Goal: Task Accomplishment & Management: Complete application form

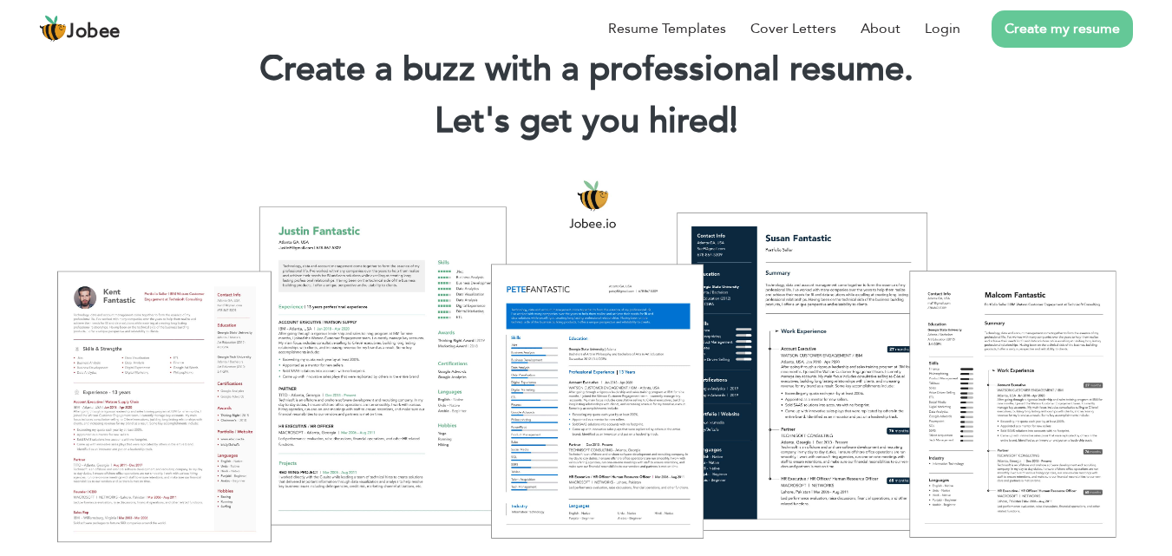
scroll to position [87, 0]
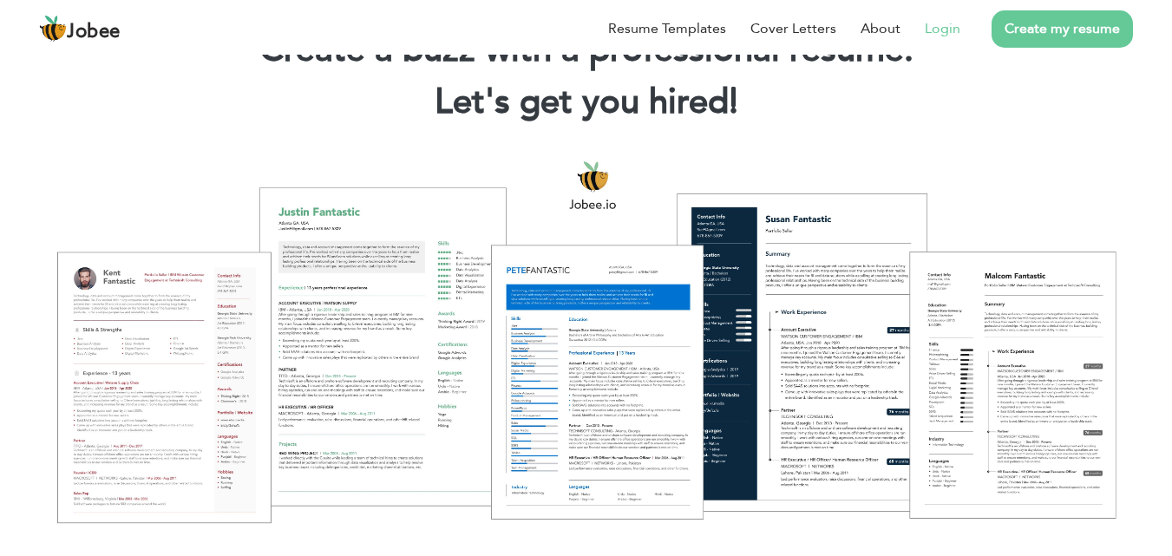
click at [938, 36] on link "Login" at bounding box center [942, 28] width 36 height 21
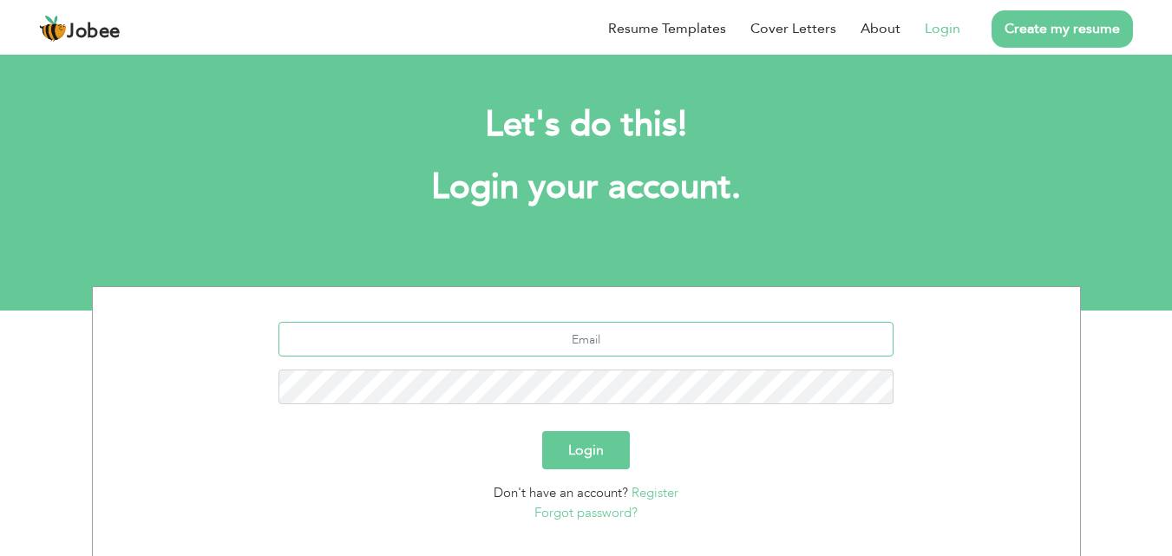
click at [583, 334] on input "text" at bounding box center [585, 339] width 615 height 35
type input "malikjalalsbbu@gmail.com"
click at [603, 454] on button "Login" at bounding box center [586, 450] width 88 height 38
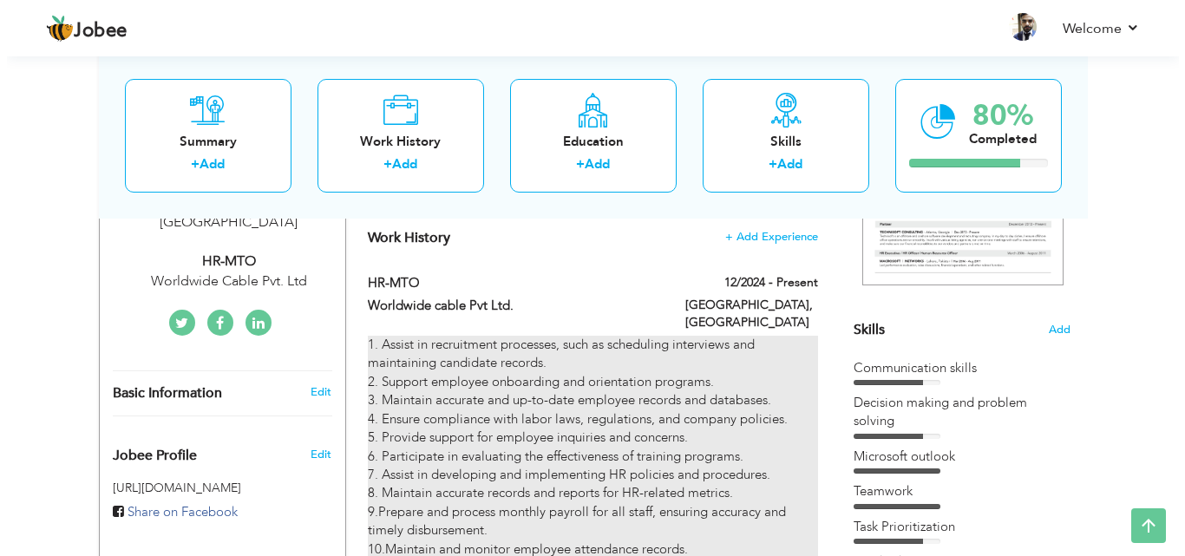
scroll to position [434, 0]
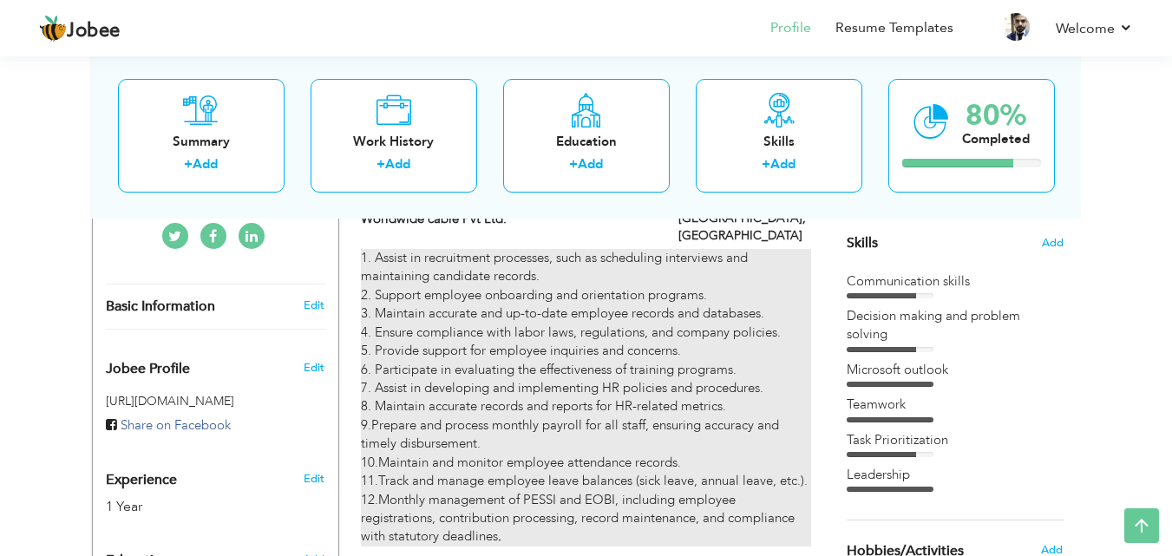
click at [513, 348] on div "1. Assist in recruitment processes, such as scheduling interviews and maintaini…" at bounding box center [585, 397] width 449 height 297
type input "HR-MTO"
type input "Worldwide cable Pvt Ltd."
type input "12/2024"
type input "[GEOGRAPHIC_DATA]"
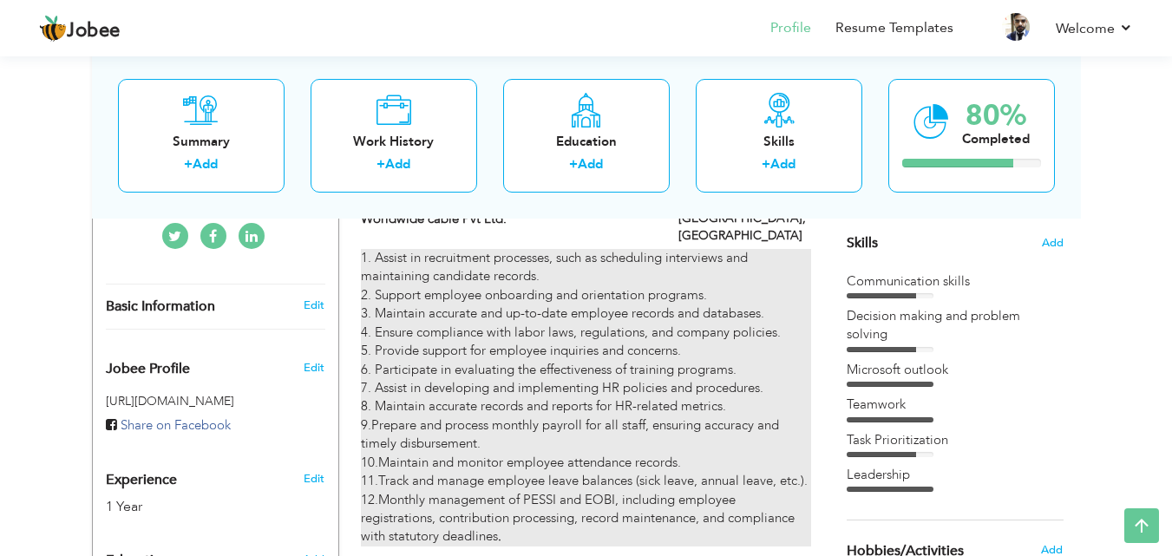
type input "[GEOGRAPHIC_DATA]"
checkbox input "true"
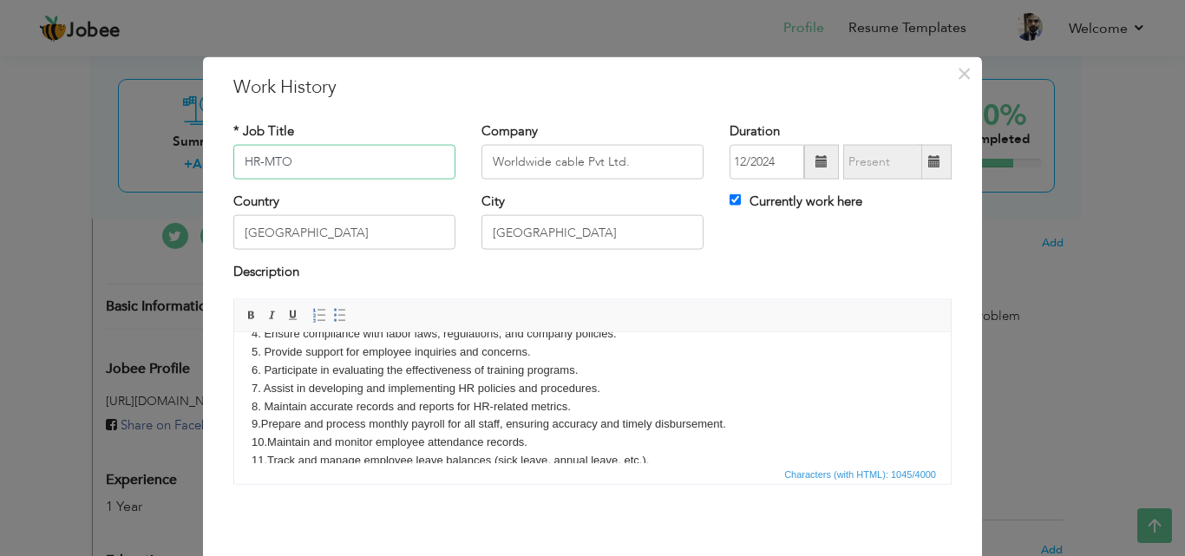
scroll to position [87, 0]
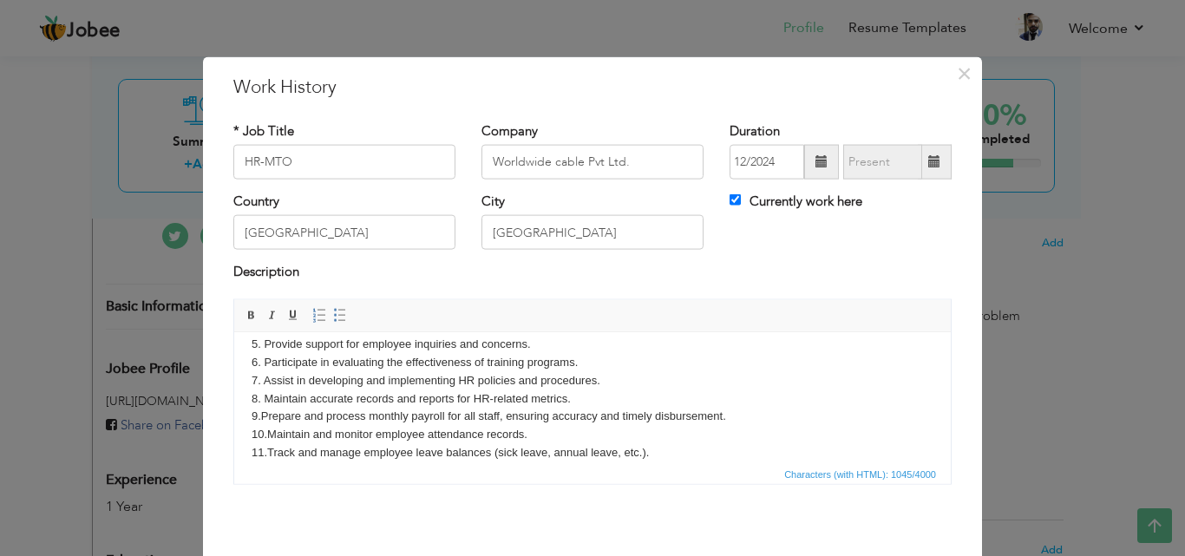
click at [382, 363] on body "1. Assist in recruitment processes, such as scheduling interviews and maintaini…" at bounding box center [593, 380] width 682 height 234
click at [469, 356] on body "1. Assist in recruitment processes, such as scheduling interviews and maintaini…" at bounding box center [593, 380] width 682 height 234
click at [458, 359] on body "1. Assist in recruitment processes, such as scheduling interviews and maintaini…" at bounding box center [593, 380] width 682 height 234
click at [815, 164] on span at bounding box center [821, 161] width 12 height 12
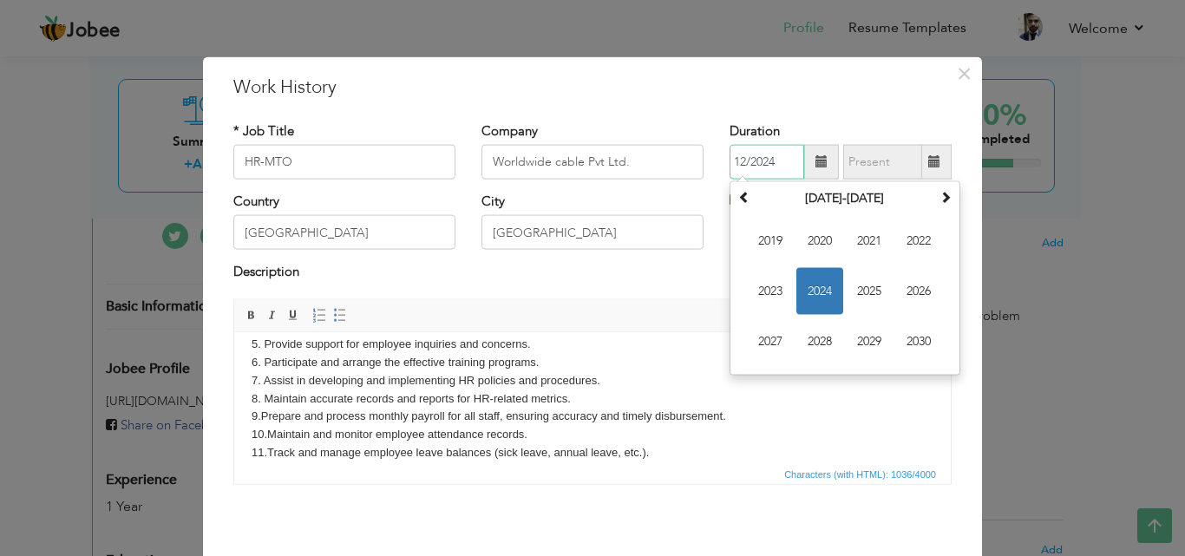
click at [810, 286] on span "2024" at bounding box center [819, 291] width 47 height 47
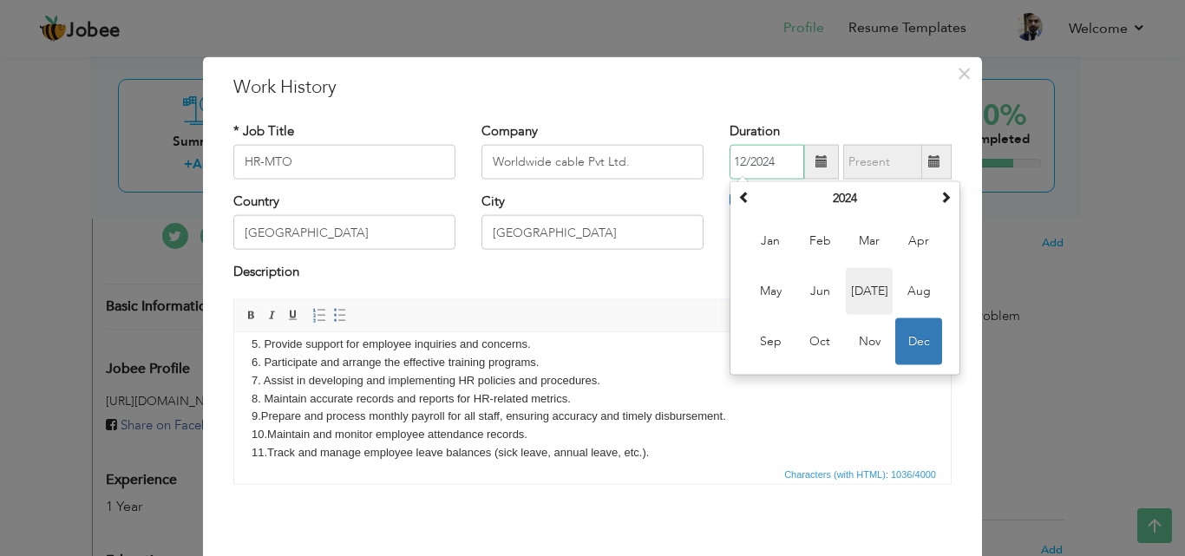
click at [859, 294] on span "Jul" at bounding box center [869, 291] width 47 height 47
type input "07/2024"
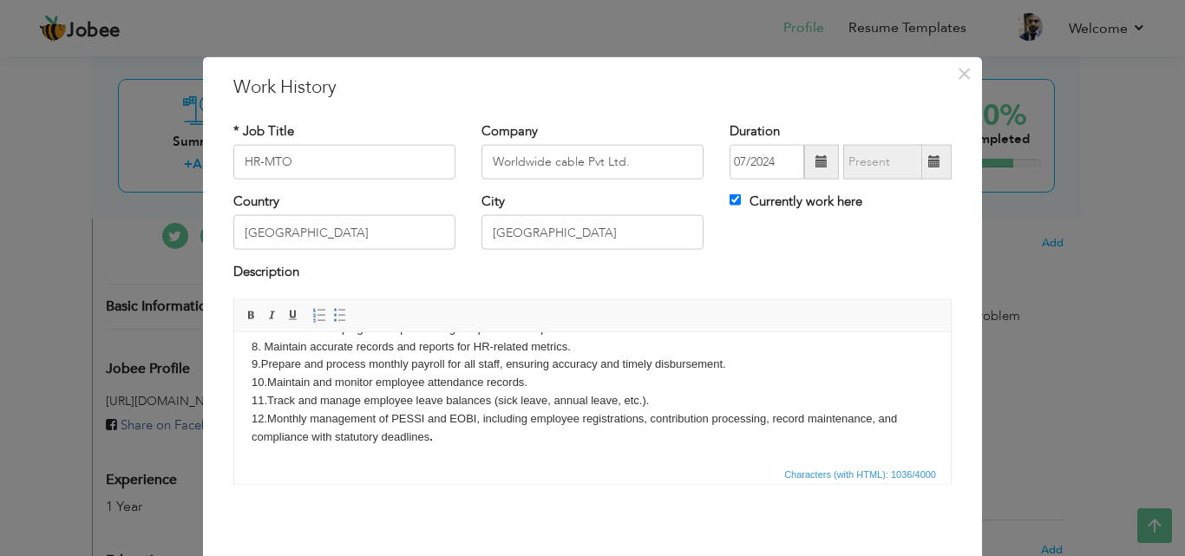
scroll to position [69, 0]
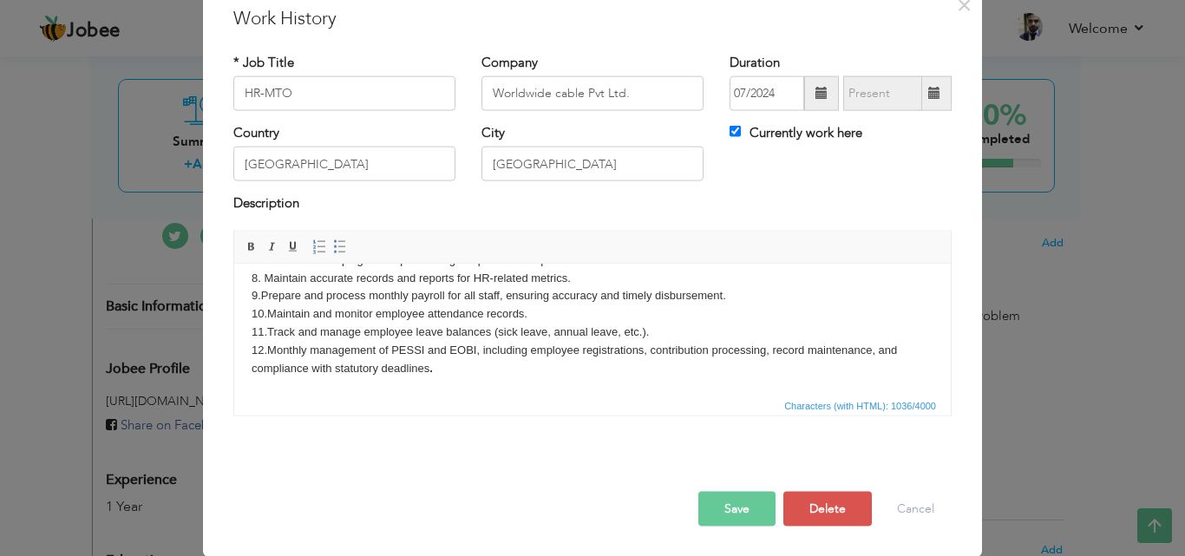
click at [735, 503] on button "Save" at bounding box center [736, 508] width 77 height 35
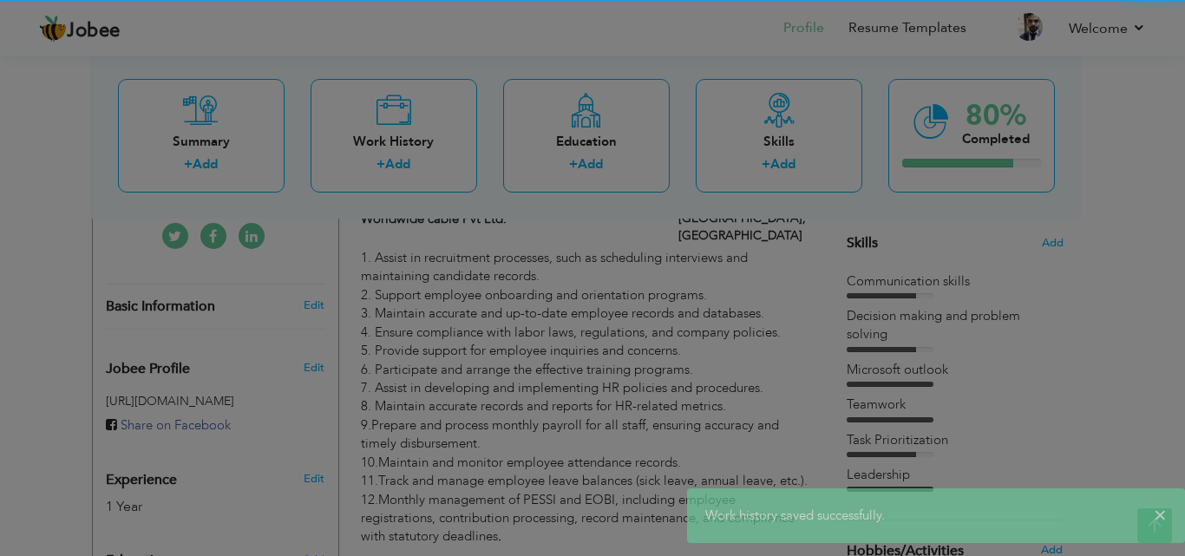
scroll to position [0, 0]
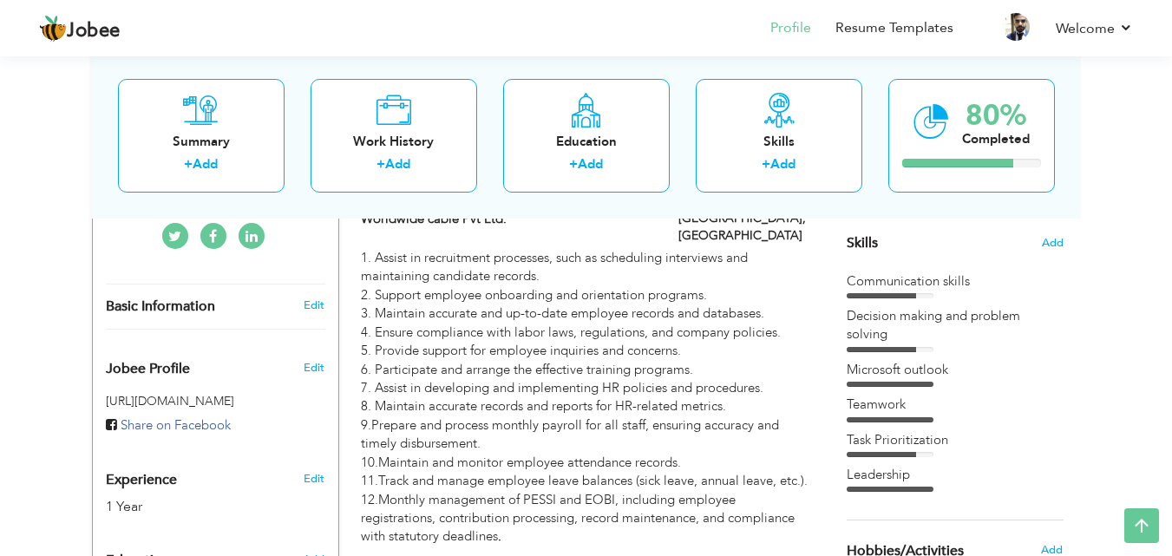
click at [325, 297] on div "Edit" at bounding box center [317, 305] width 41 height 16
type input "Fazal-E-[PERSON_NAME]"
type input "Khan"
type input "03159429606"
select select "number:166"
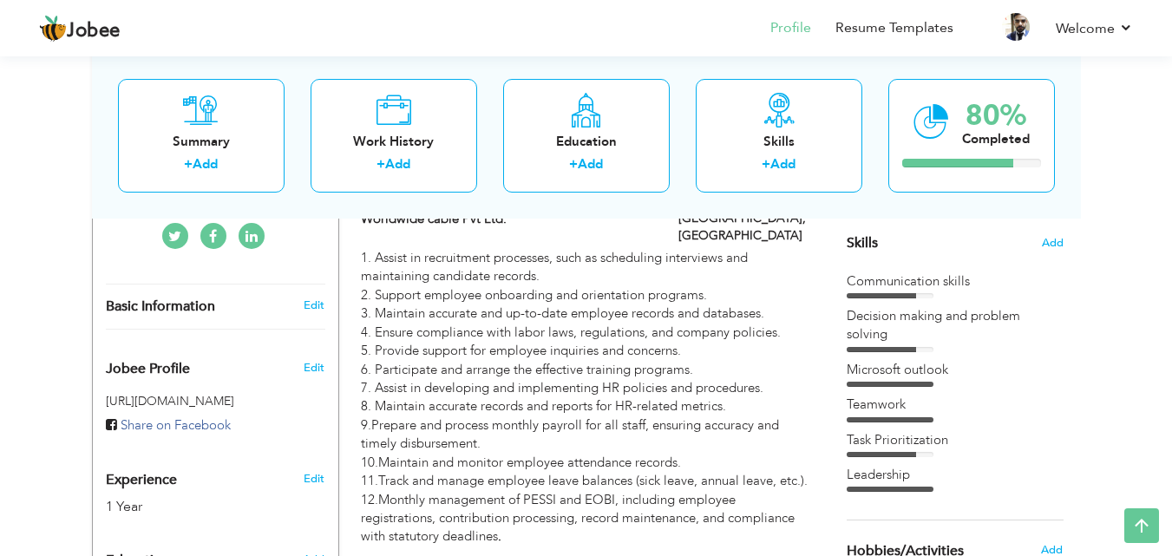
type input "Panjab"
type input "[GEOGRAPHIC_DATA]"
select select "number:3"
type input "Worldwide Cable Pvt. Ltd"
type input "HR-MTO"
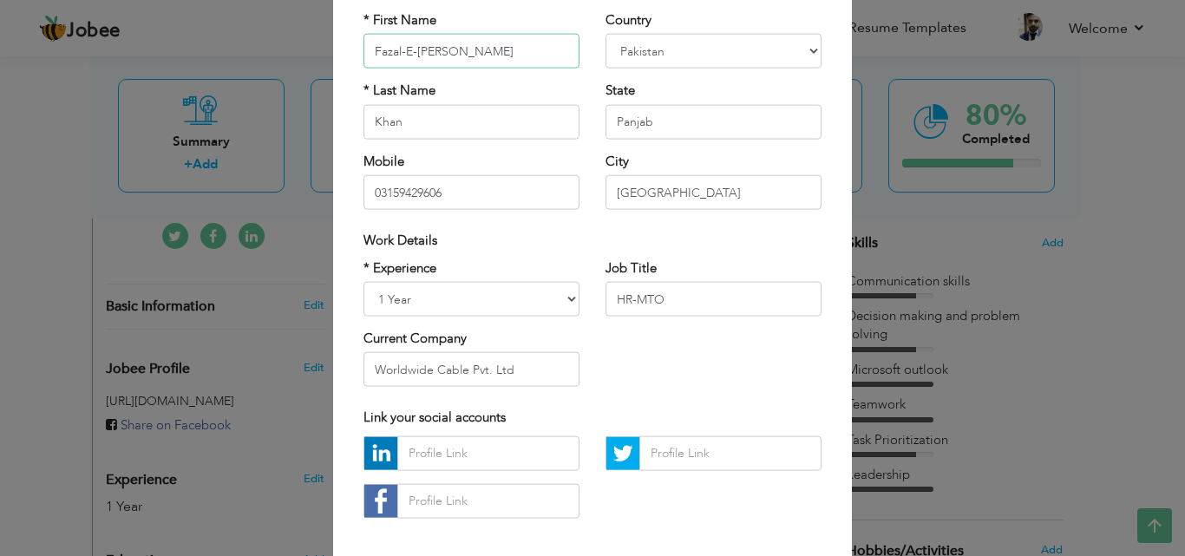
scroll to position [173, 0]
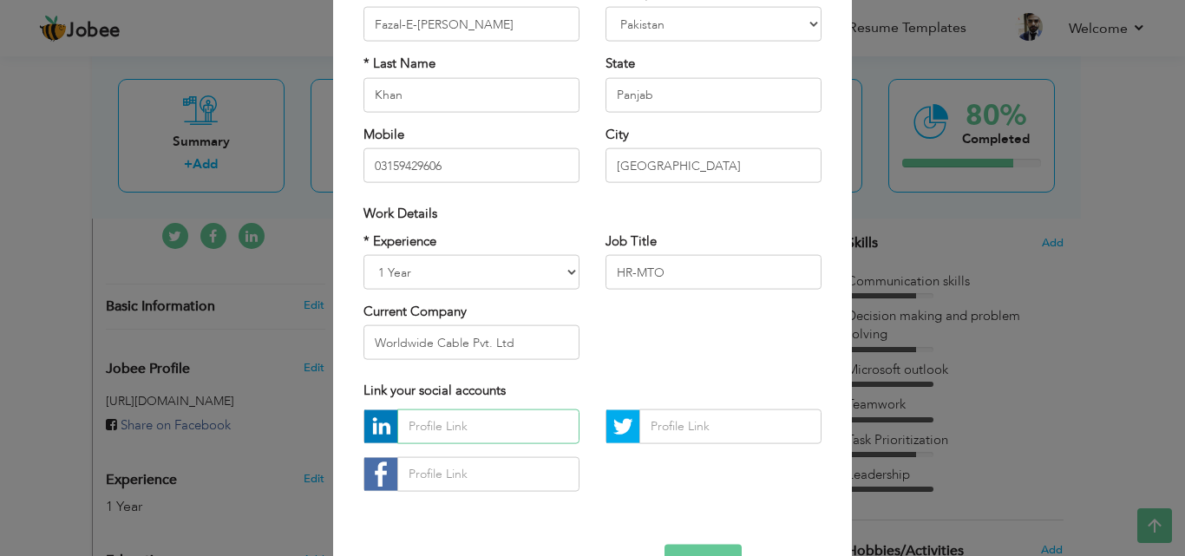
click at [407, 425] on input "text" at bounding box center [488, 425] width 182 height 35
click at [624, 488] on div at bounding box center [592, 455] width 484 height 95
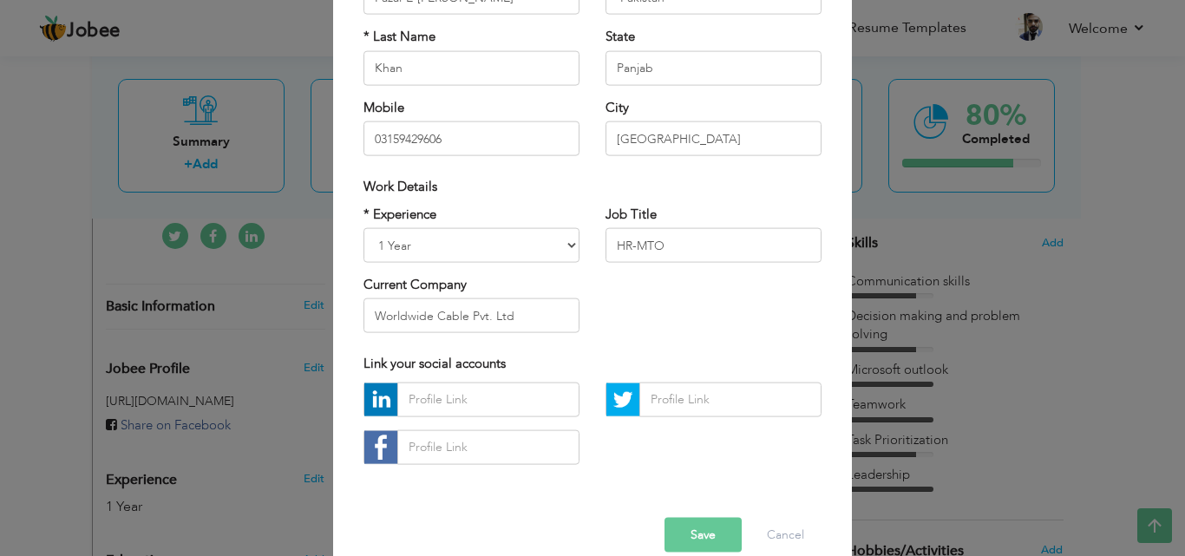
scroll to position [226, 0]
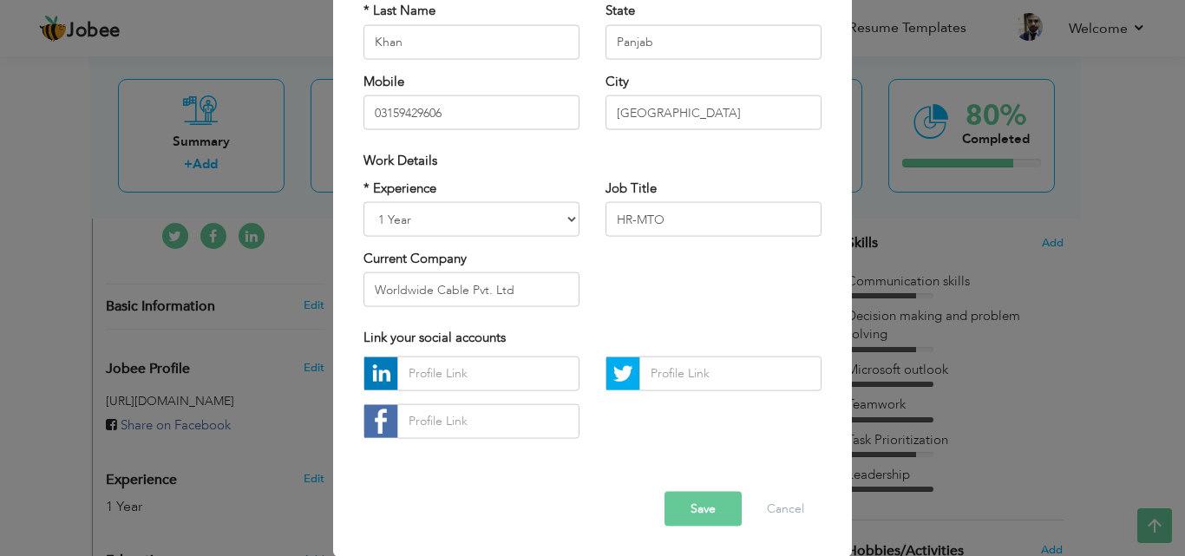
click at [687, 508] on button "Save" at bounding box center [702, 508] width 77 height 35
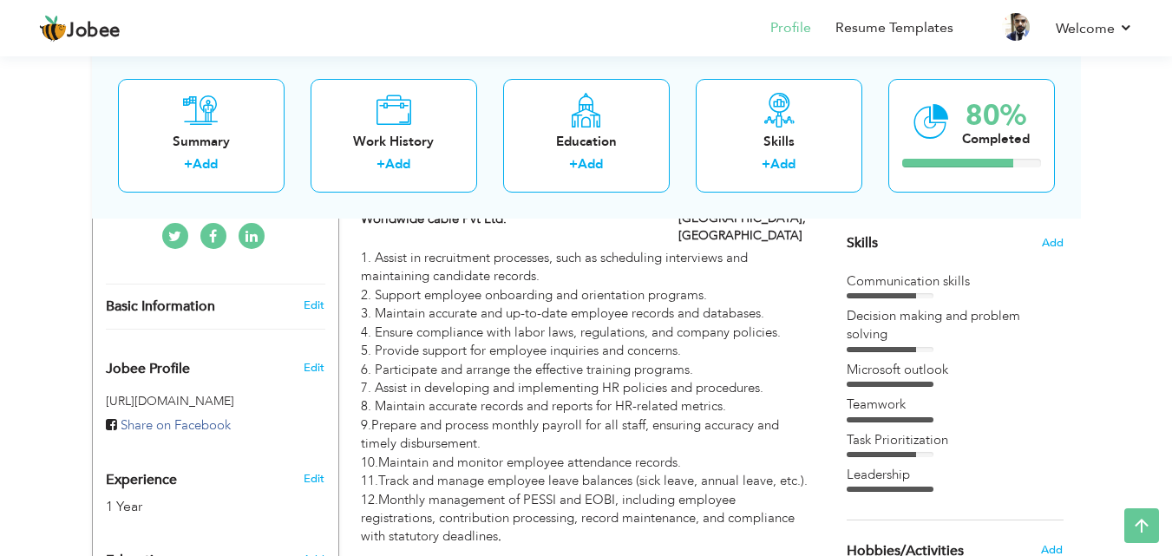
click at [687, 508] on div "1. Assist in recruitment processes, such as scheduling interviews and maintaini…" at bounding box center [585, 397] width 449 height 297
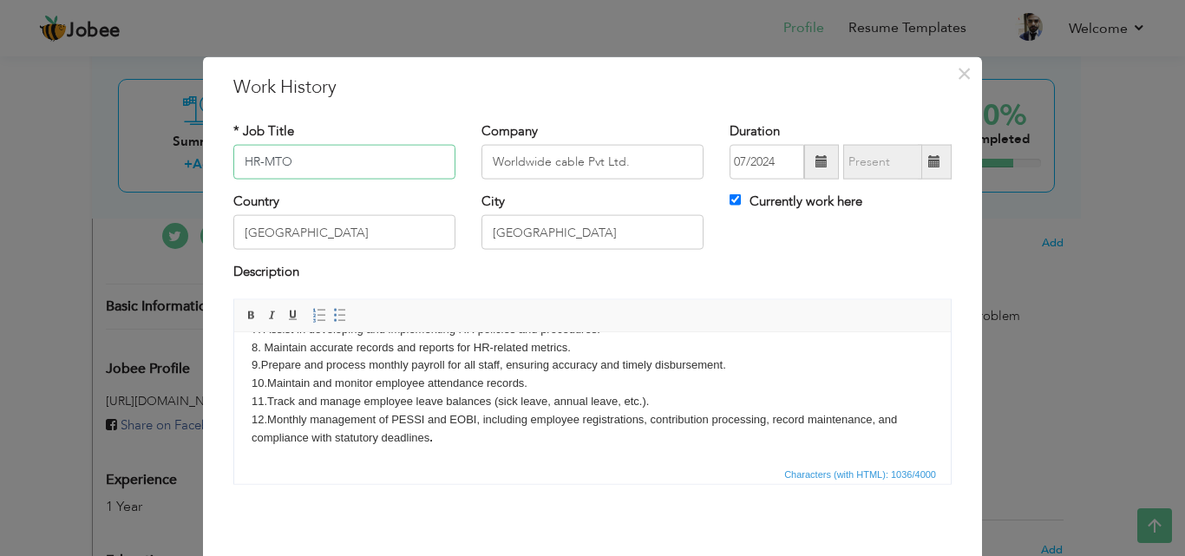
scroll to position [139, 0]
click at [445, 435] on body "1. Assist in recruitment processes, such as scheduling interviews and maintaini…" at bounding box center [593, 328] width 682 height 234
click at [385, 434] on body "1. Assist in recruitment processes, such as scheduling interviews and maintaini…" at bounding box center [593, 328] width 682 height 234
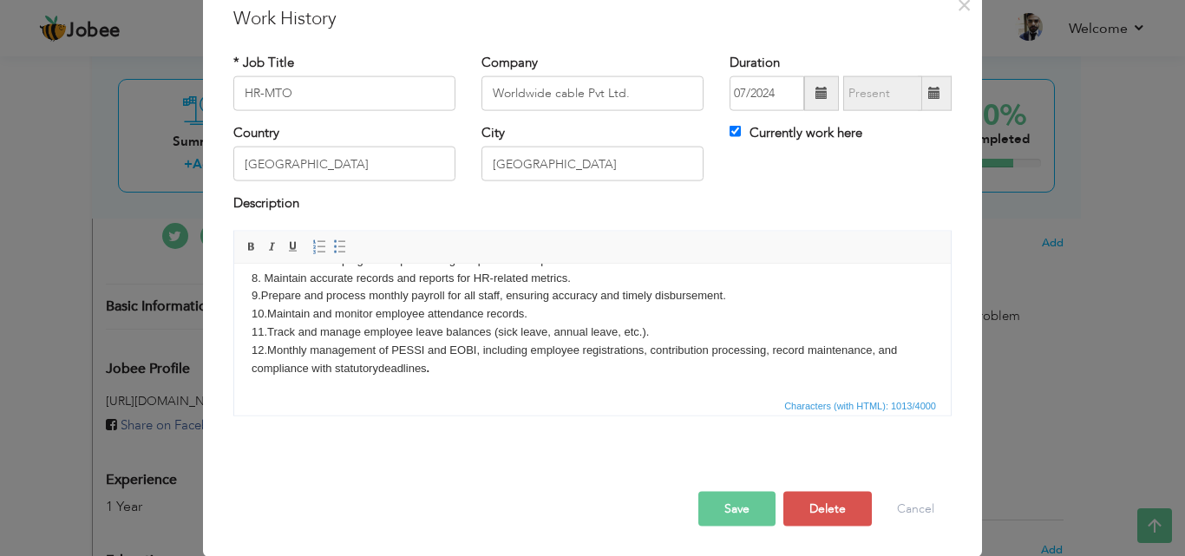
click at [726, 506] on button "Save" at bounding box center [736, 508] width 77 height 35
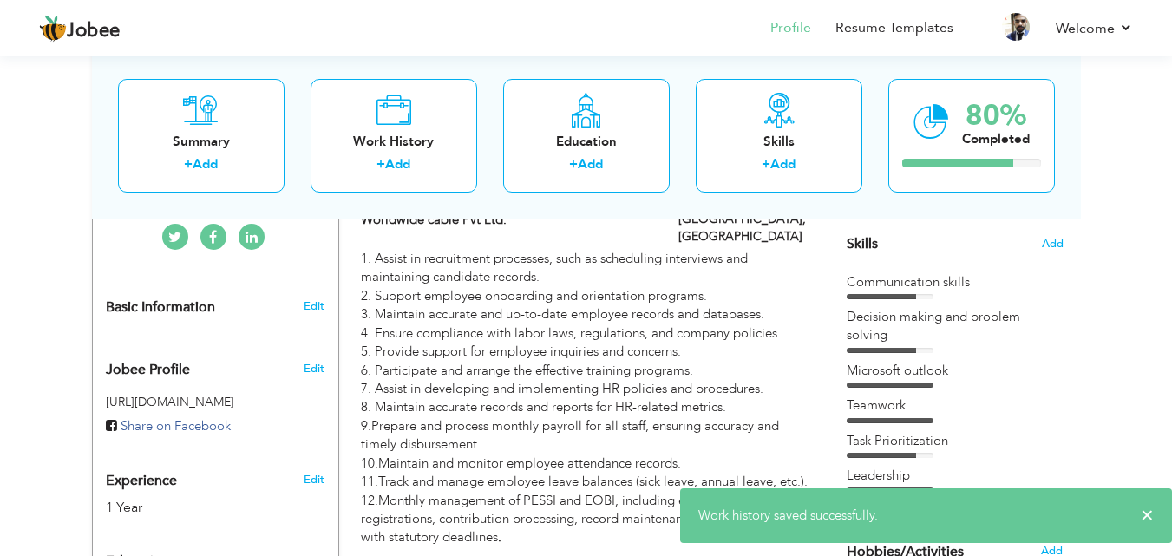
scroll to position [189, 0]
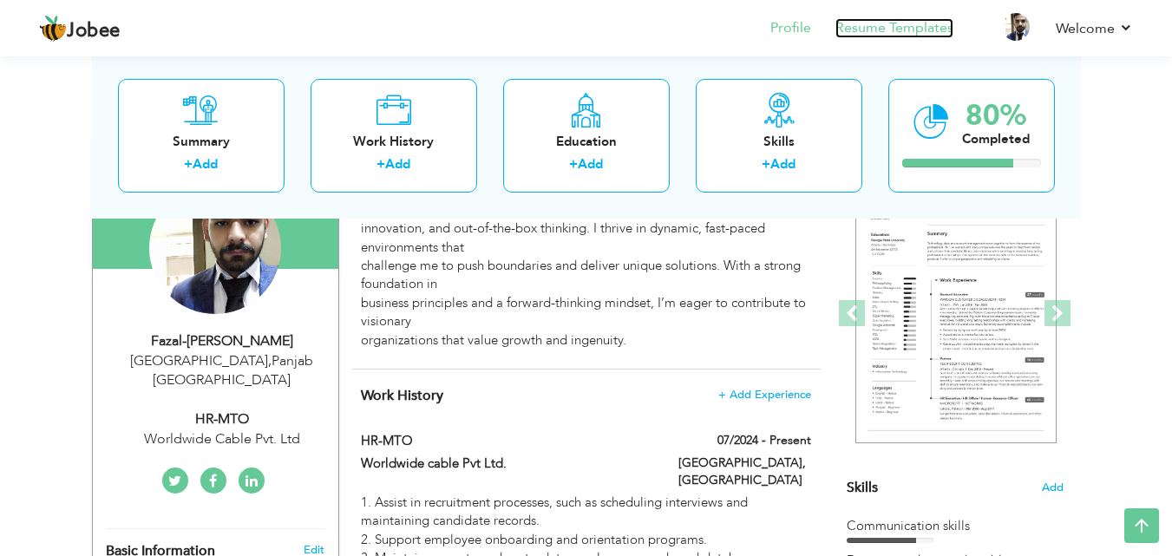
click at [909, 24] on link "Resume Templates" at bounding box center [894, 28] width 118 height 20
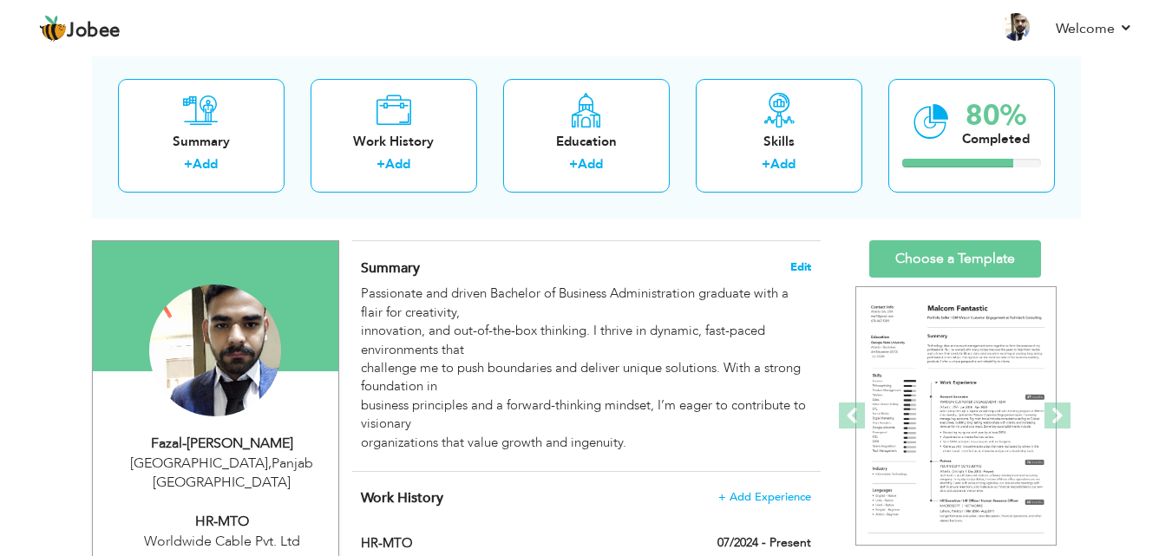
click at [806, 263] on span "Edit" at bounding box center [800, 267] width 21 height 12
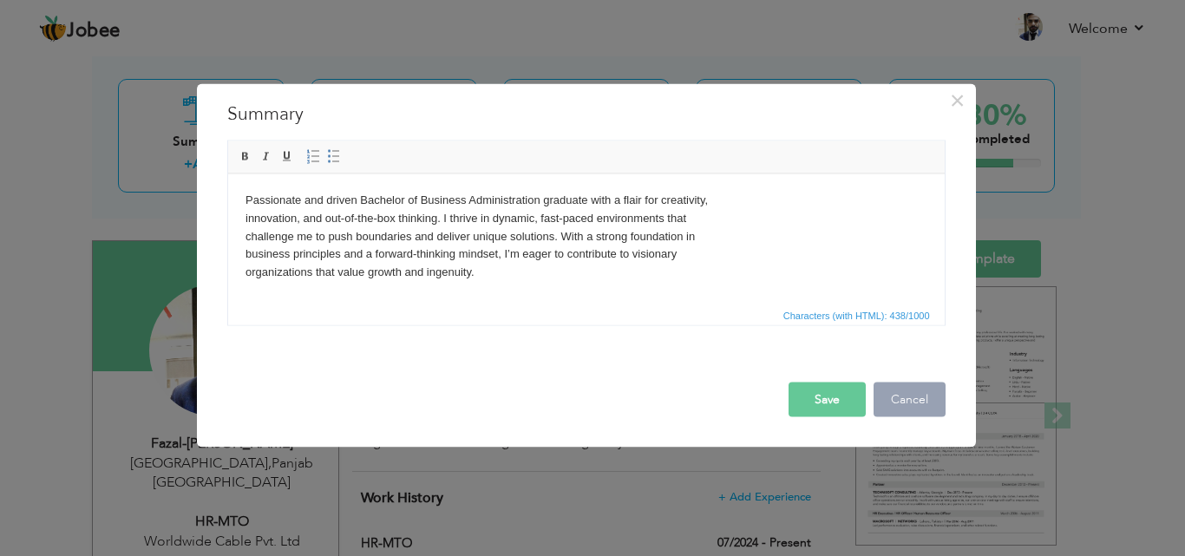
click at [935, 395] on button "Cancel" at bounding box center [909, 399] width 72 height 35
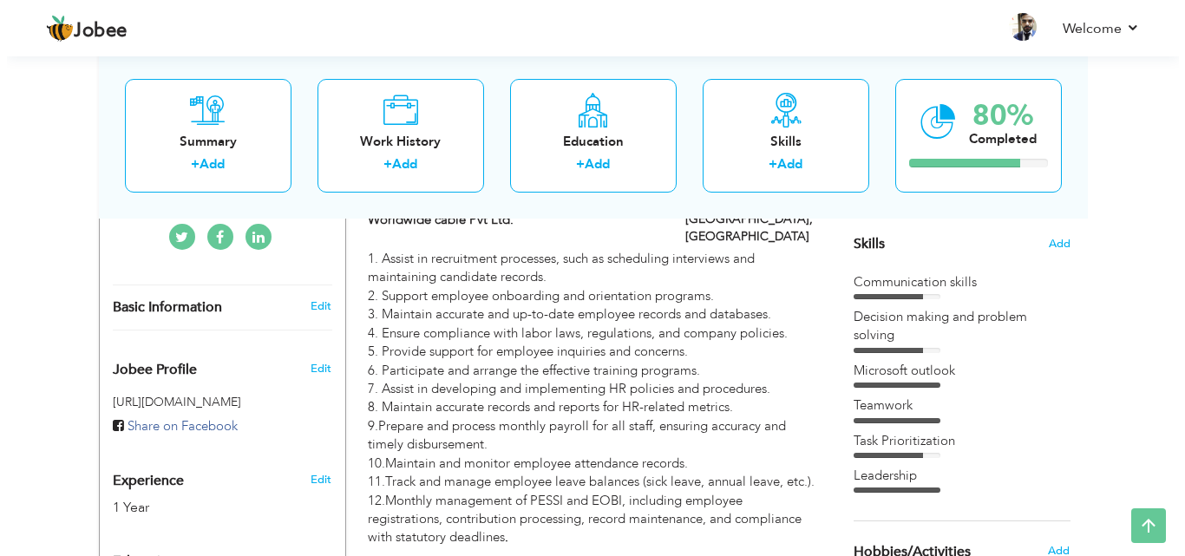
scroll to position [434, 0]
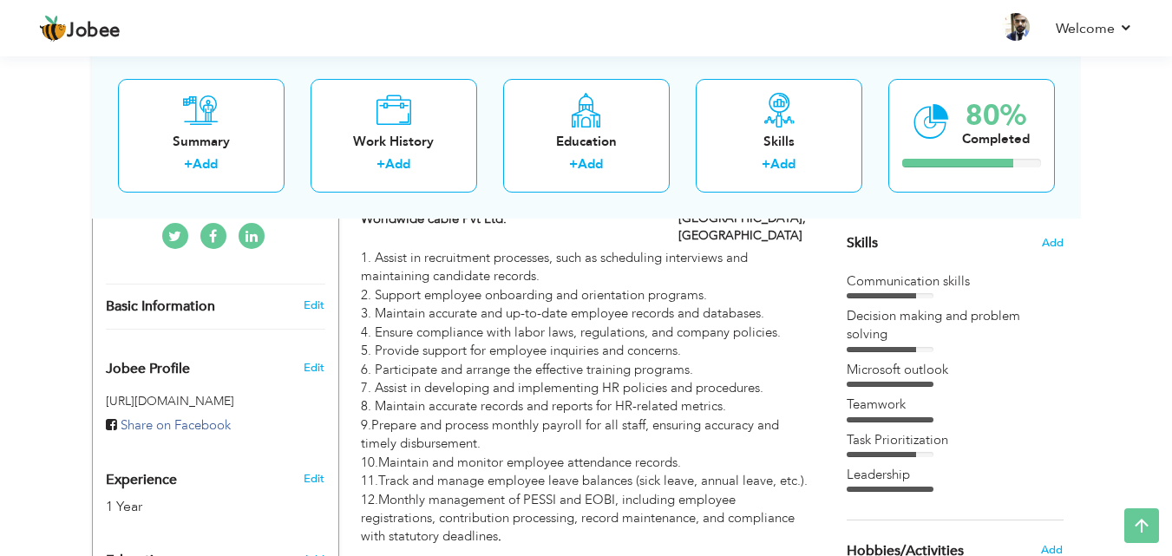
click at [602, 378] on div "1. Assist in recruitment processes, such as scheduling interviews and maintaini…" at bounding box center [585, 397] width 449 height 297
type input "HR-MTO"
type input "Worldwide cable Pvt Ltd."
type input "07/2024"
type input "[GEOGRAPHIC_DATA]"
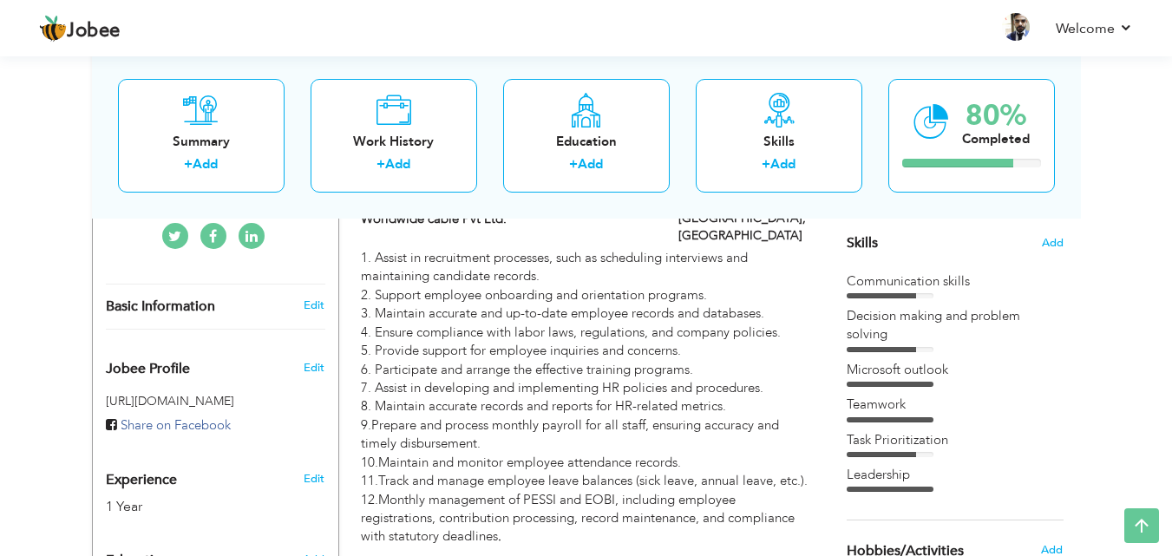
type input "[GEOGRAPHIC_DATA]"
checkbox input "true"
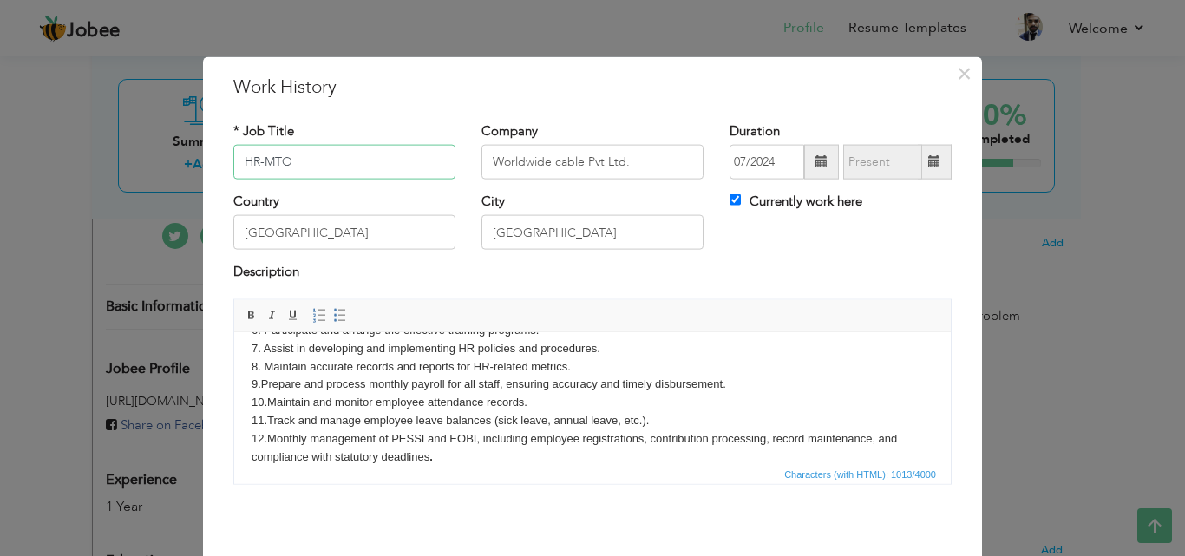
scroll to position [139, 0]
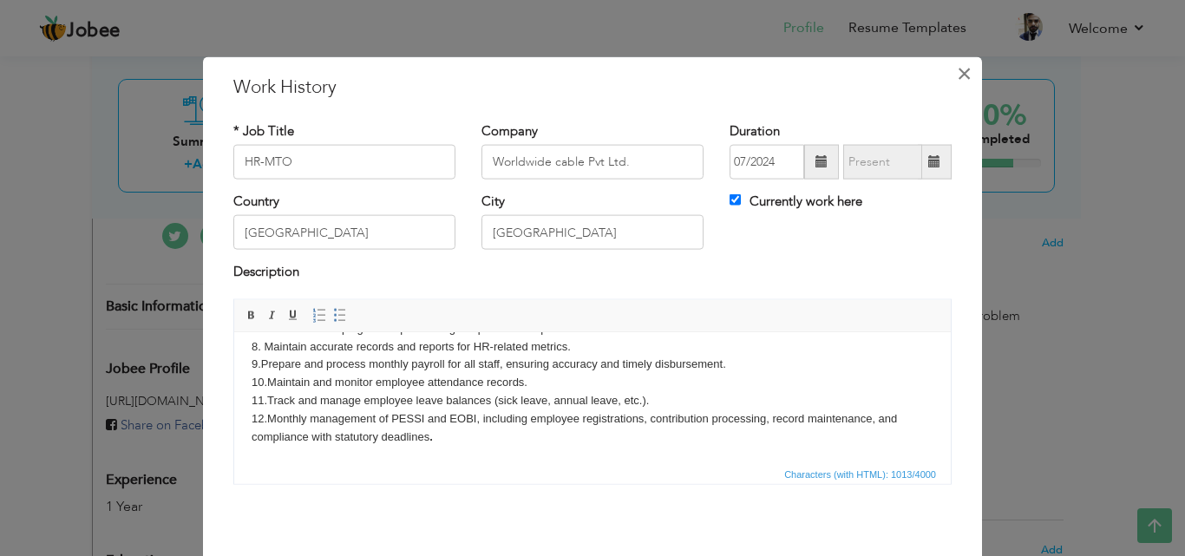
click at [961, 72] on span "×" at bounding box center [964, 72] width 15 height 31
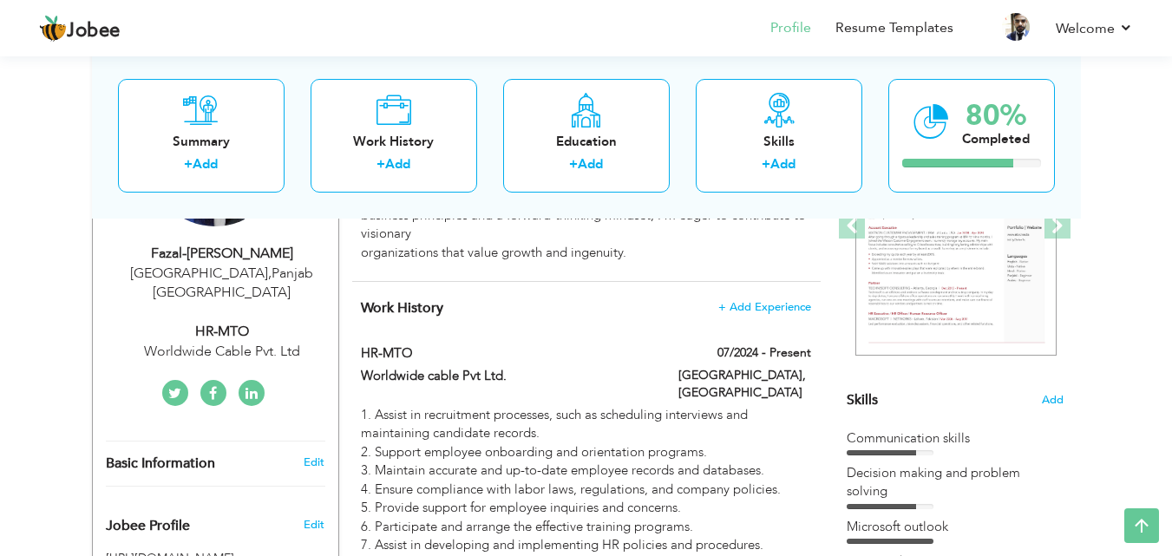
scroll to position [260, 0]
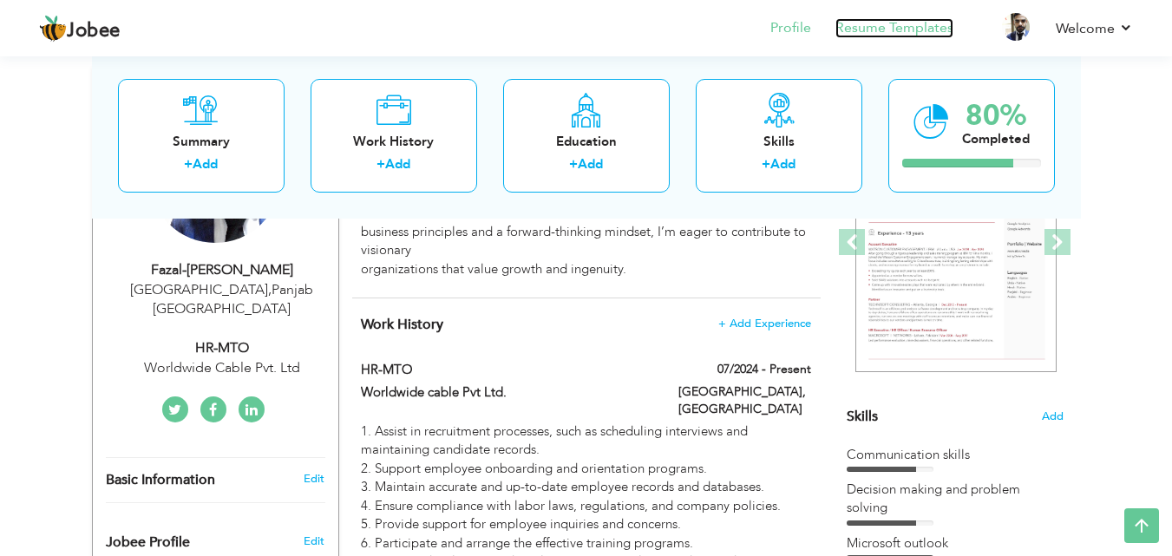
click at [911, 29] on link "Resume Templates" at bounding box center [894, 28] width 118 height 20
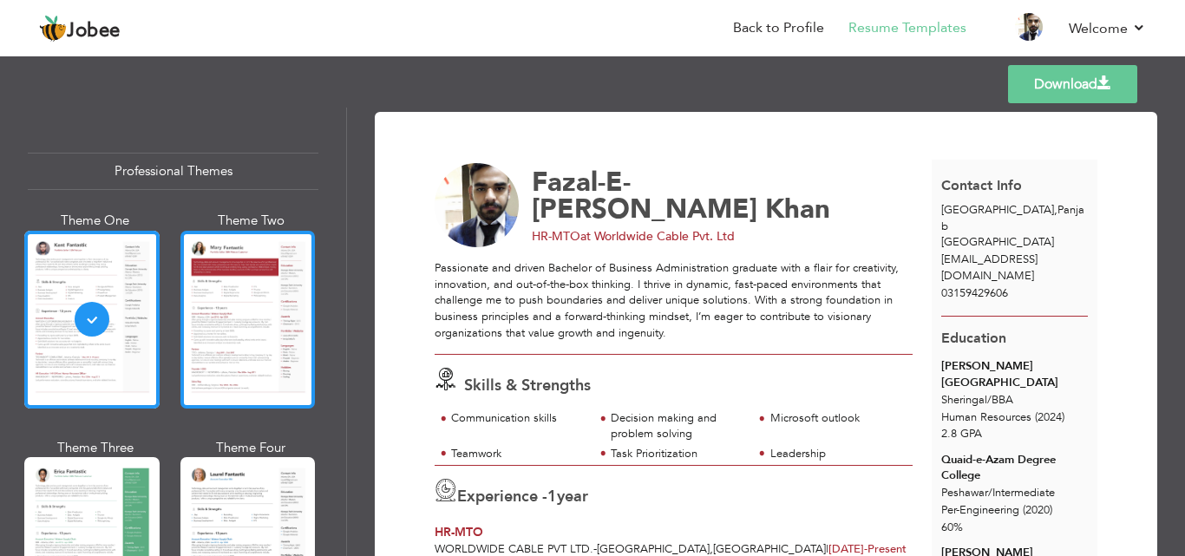
click at [280, 340] on div at bounding box center [247, 320] width 135 height 178
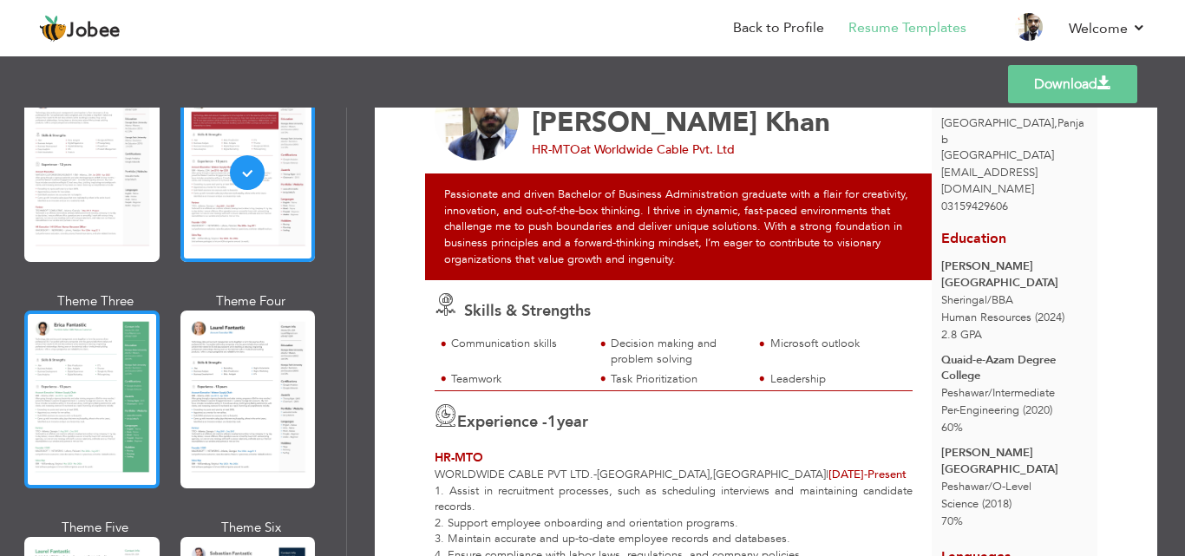
scroll to position [173, 0]
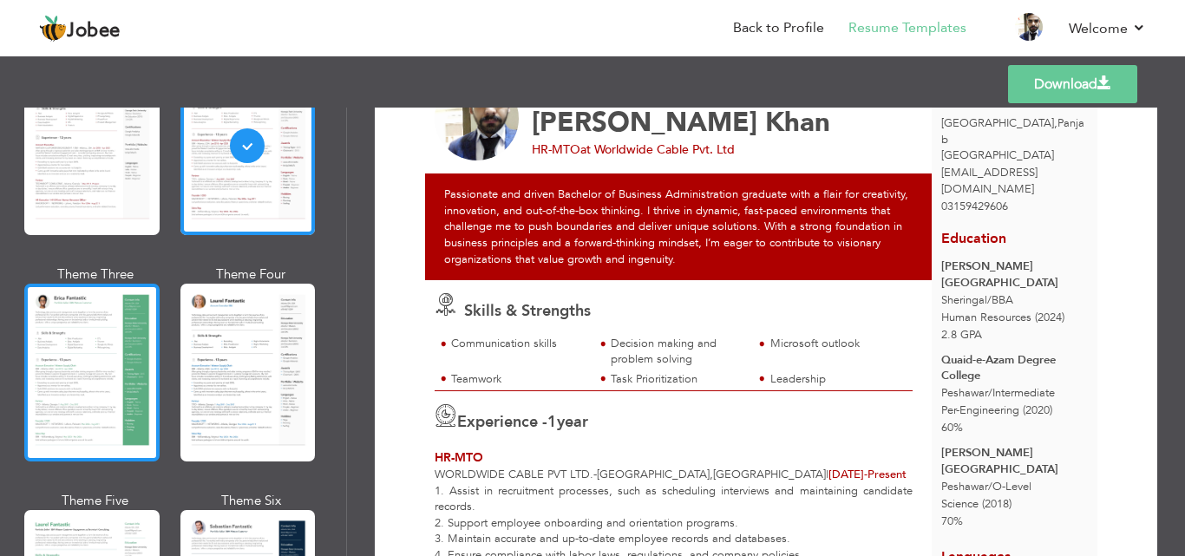
click at [107, 393] on div at bounding box center [91, 373] width 135 height 178
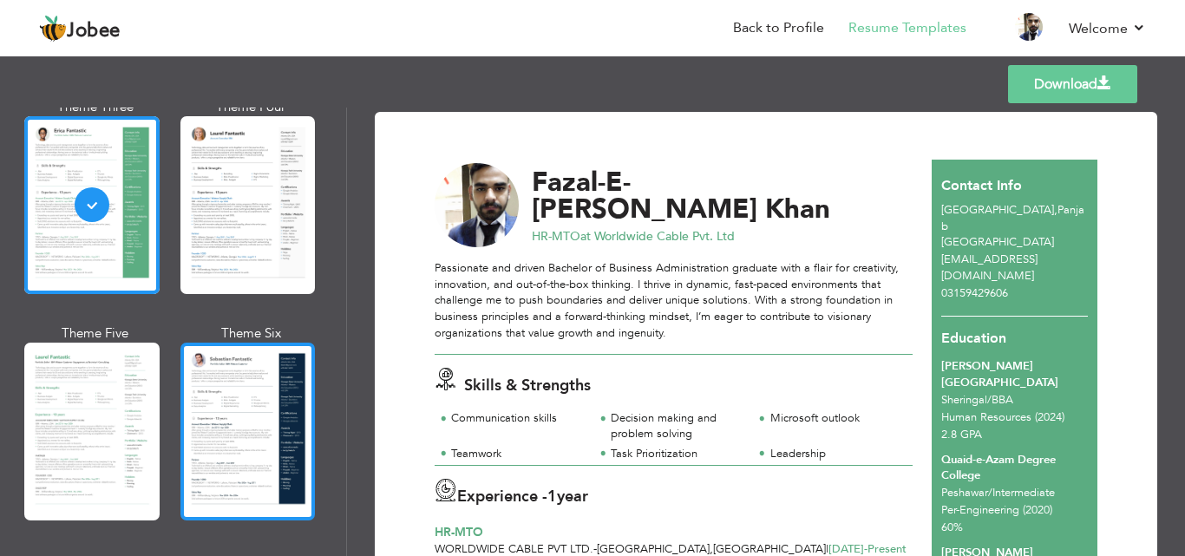
scroll to position [347, 0]
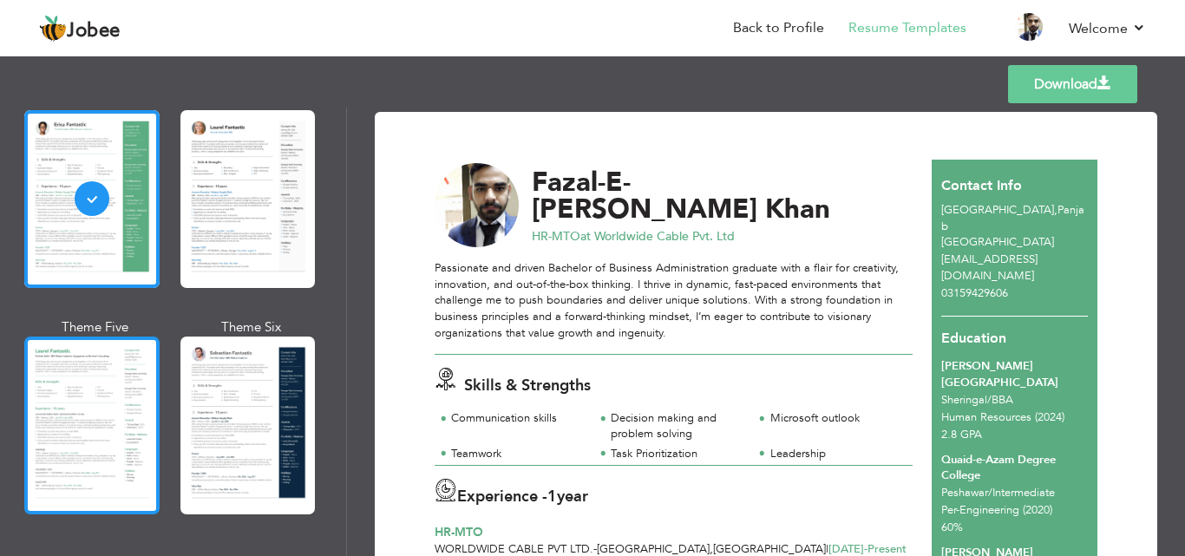
click at [132, 427] on div at bounding box center [91, 425] width 135 height 178
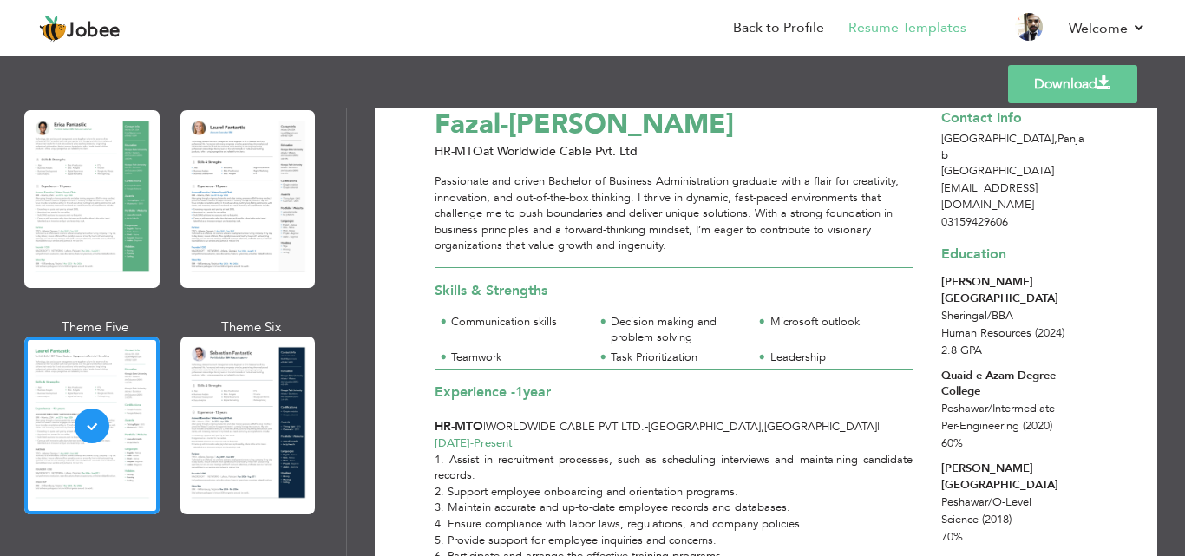
scroll to position [87, 0]
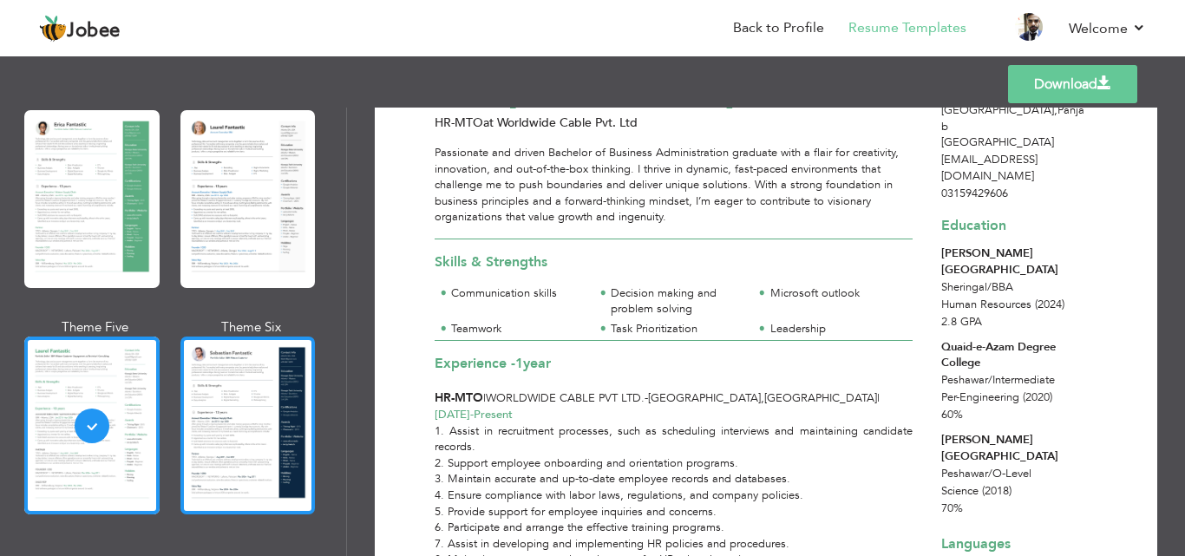
click at [294, 435] on div at bounding box center [247, 425] width 135 height 178
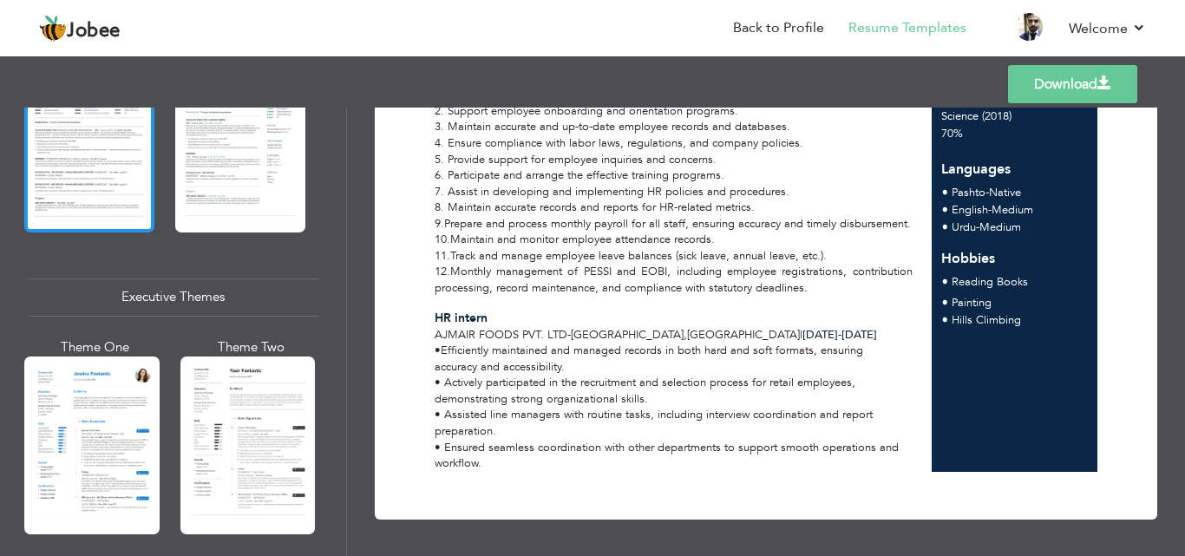
scroll to position [1214, 0]
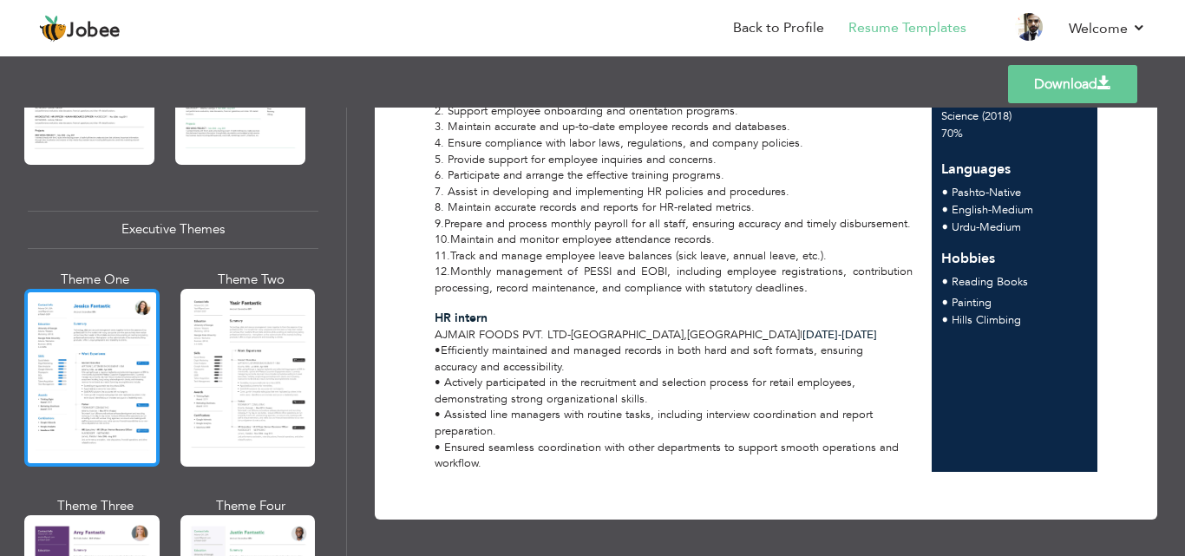
click at [116, 380] on div at bounding box center [91, 378] width 135 height 178
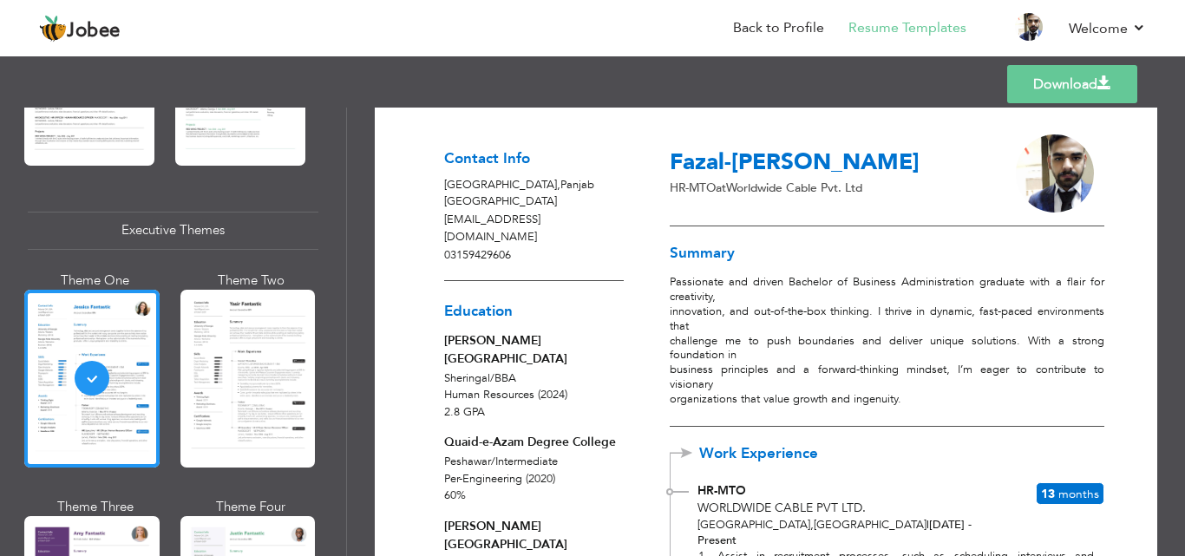
scroll to position [0, 0]
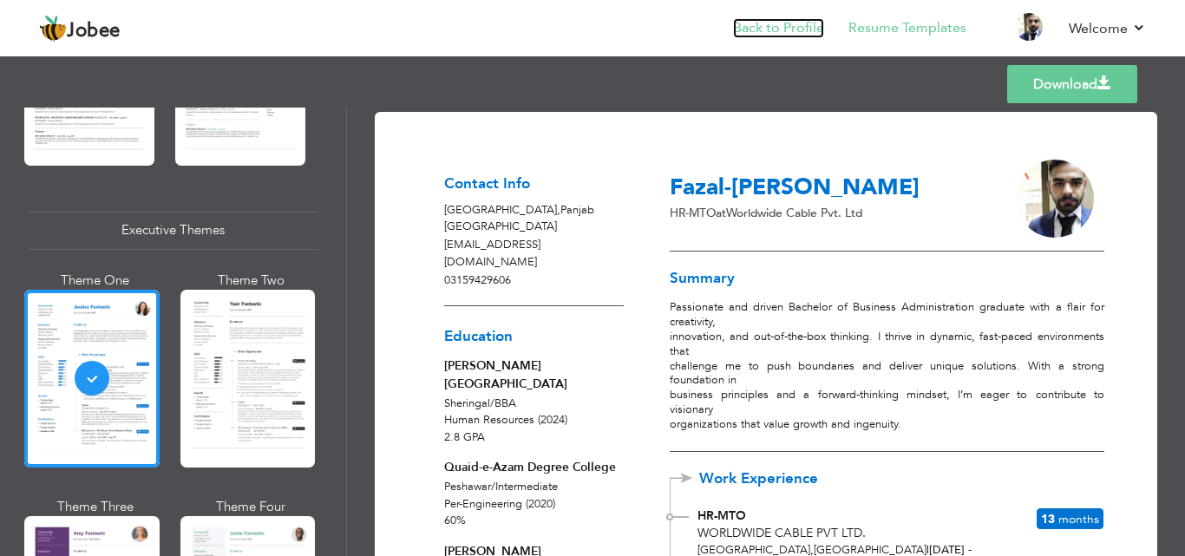
click at [800, 32] on link "Back to Profile" at bounding box center [778, 28] width 91 height 20
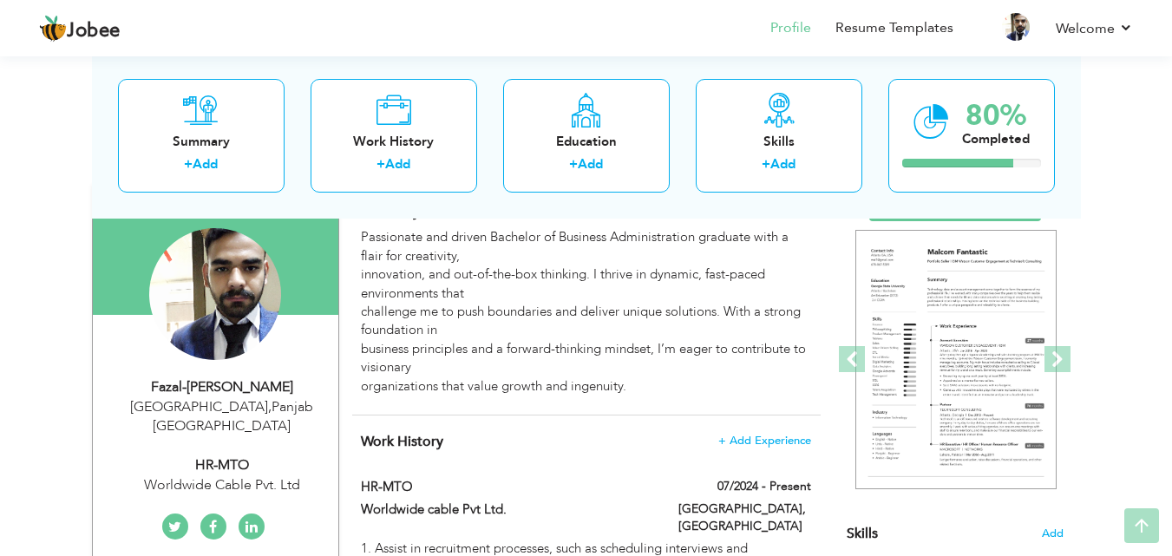
scroll to position [173, 0]
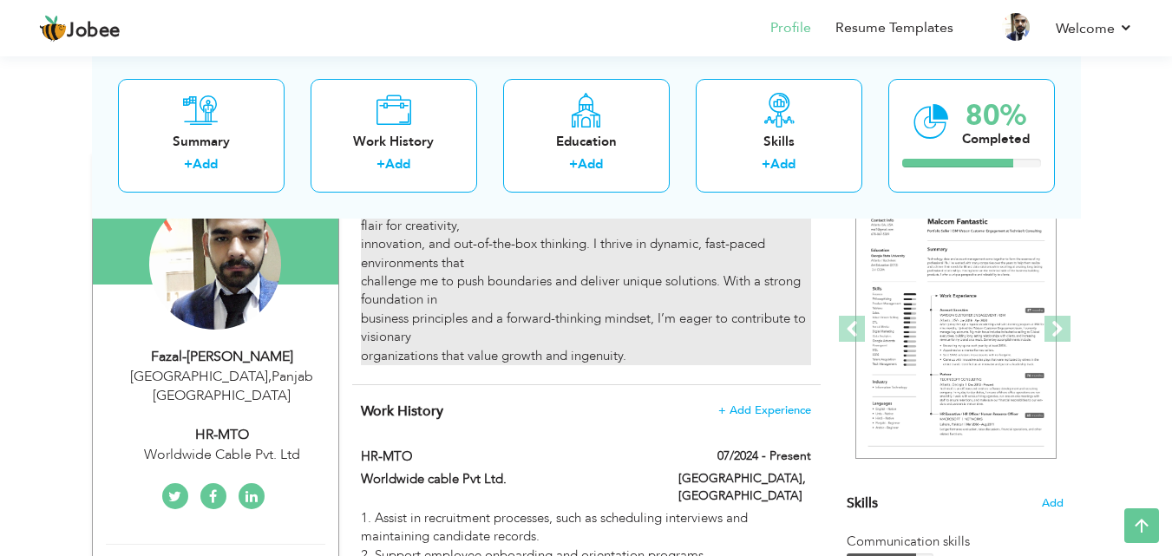
click at [693, 291] on div "Passionate and driven Bachelor of Business Administration graduate with a flair…" at bounding box center [585, 281] width 449 height 167
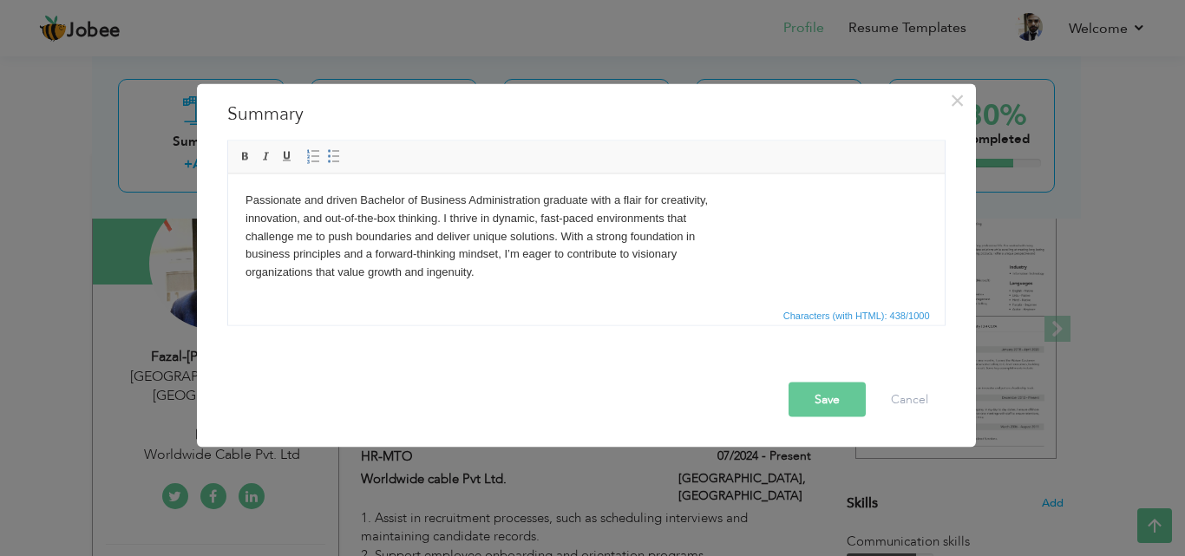
click at [943, 114] on h3 "Summary" at bounding box center [586, 114] width 718 height 26
click at [946, 112] on button "×" at bounding box center [958, 100] width 28 height 28
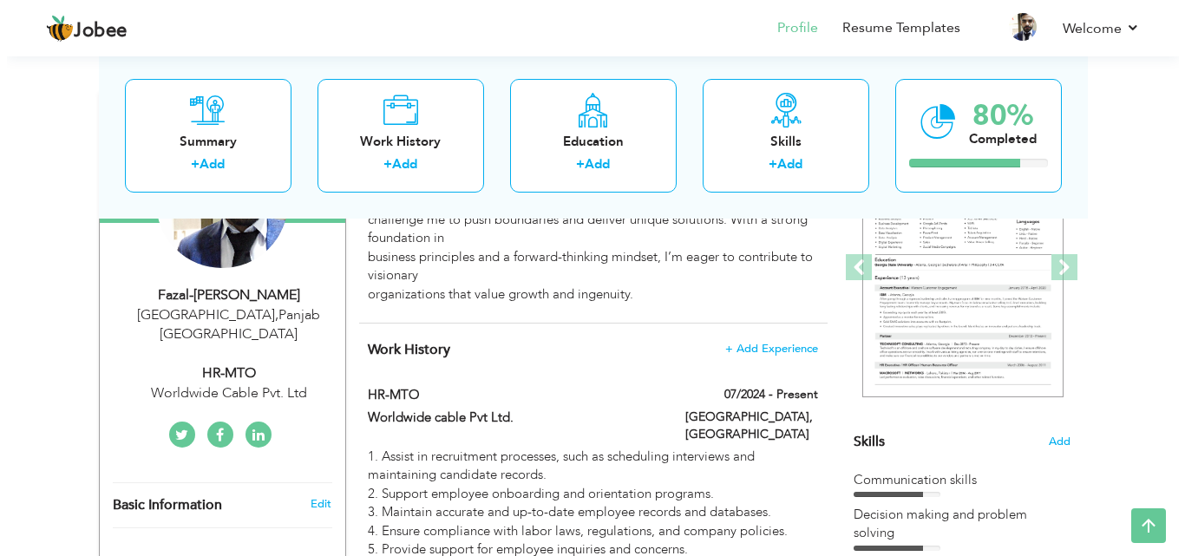
scroll to position [347, 0]
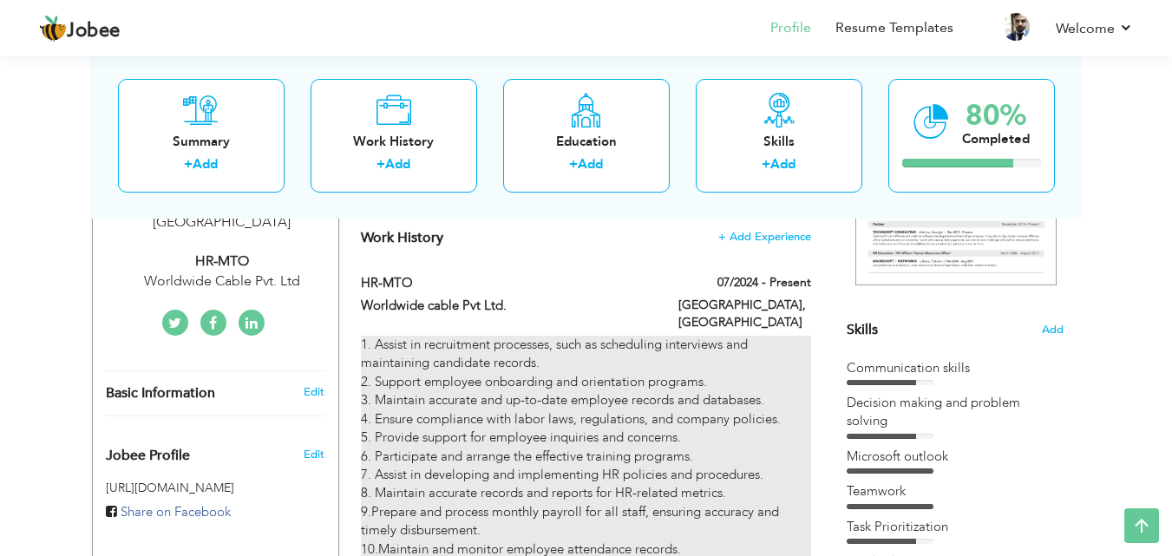
click at [611, 414] on div "1. Assist in recruitment processes, such as scheduling interviews and maintaini…" at bounding box center [585, 484] width 449 height 297
type input "HR-MTO"
type input "Worldwide cable Pvt Ltd."
type input "07/2024"
type input "[GEOGRAPHIC_DATA]"
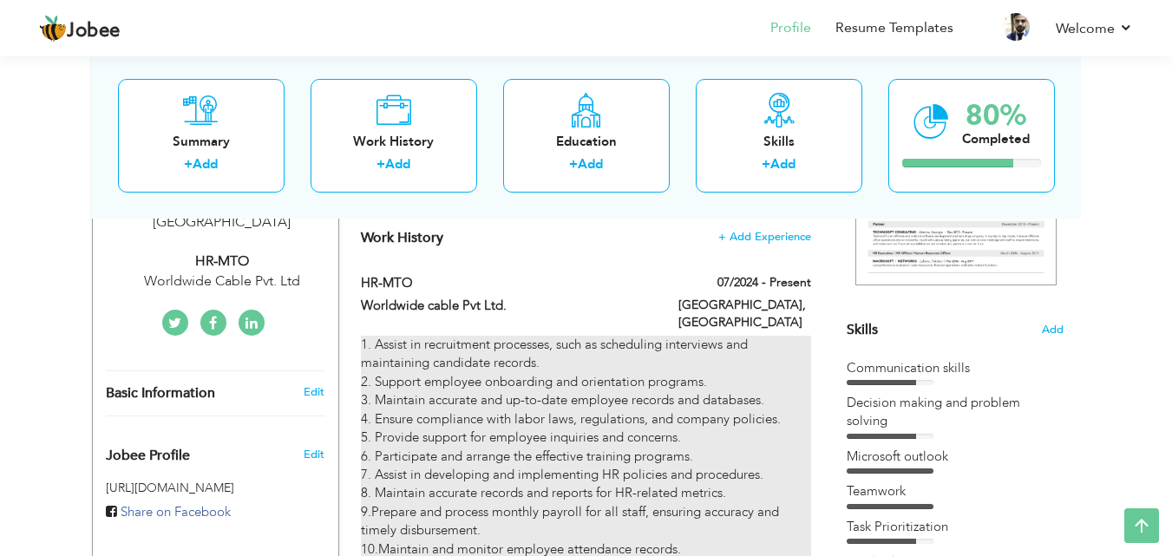
type input "[GEOGRAPHIC_DATA]"
checkbox input "true"
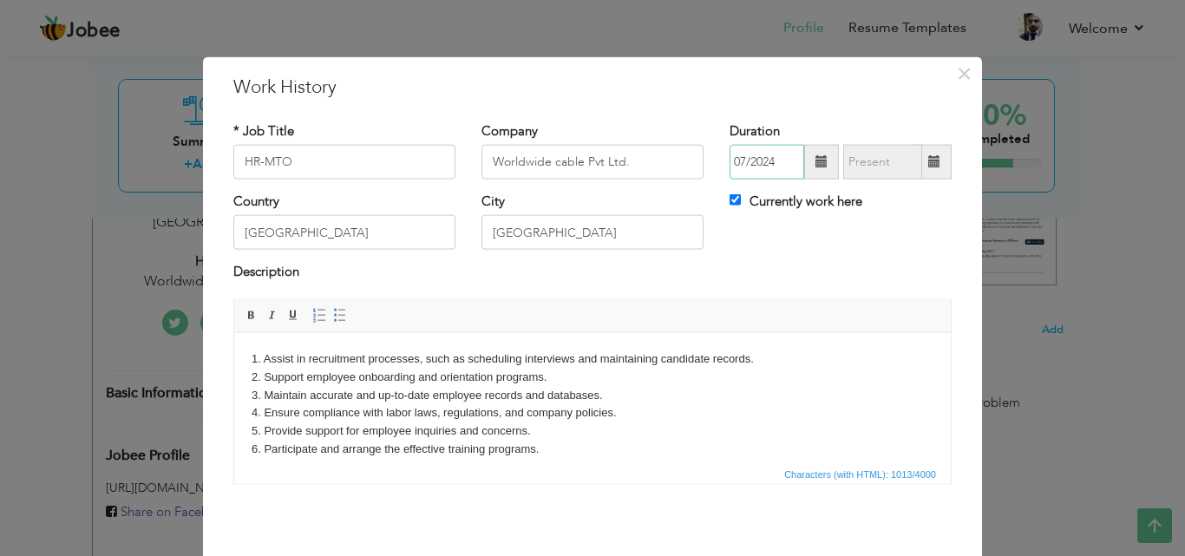
click at [750, 159] on input "07/2024" at bounding box center [766, 162] width 75 height 35
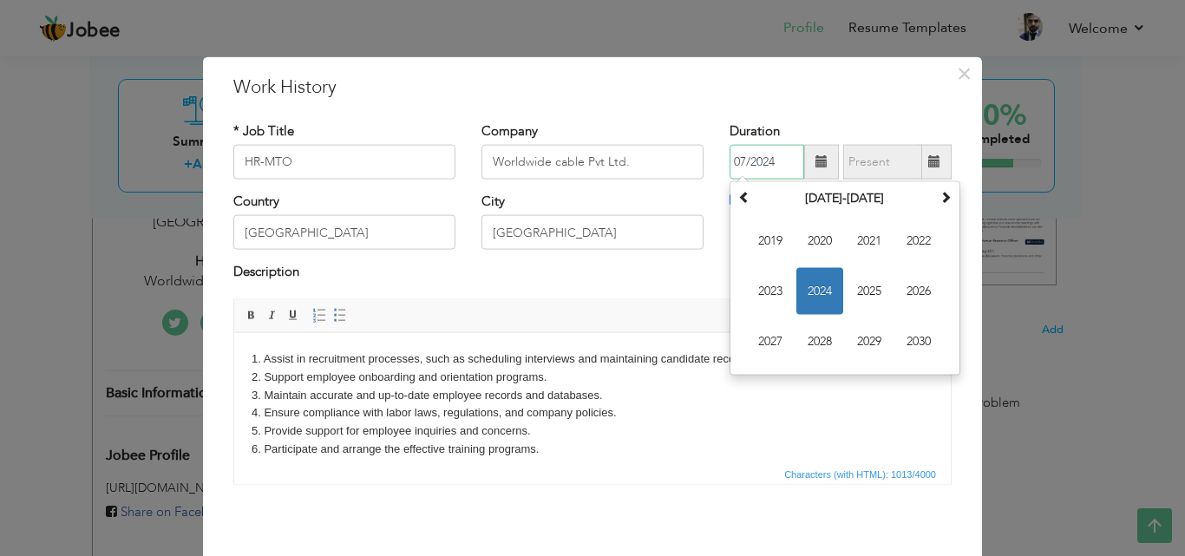
click at [813, 292] on span "2024" at bounding box center [819, 291] width 47 height 47
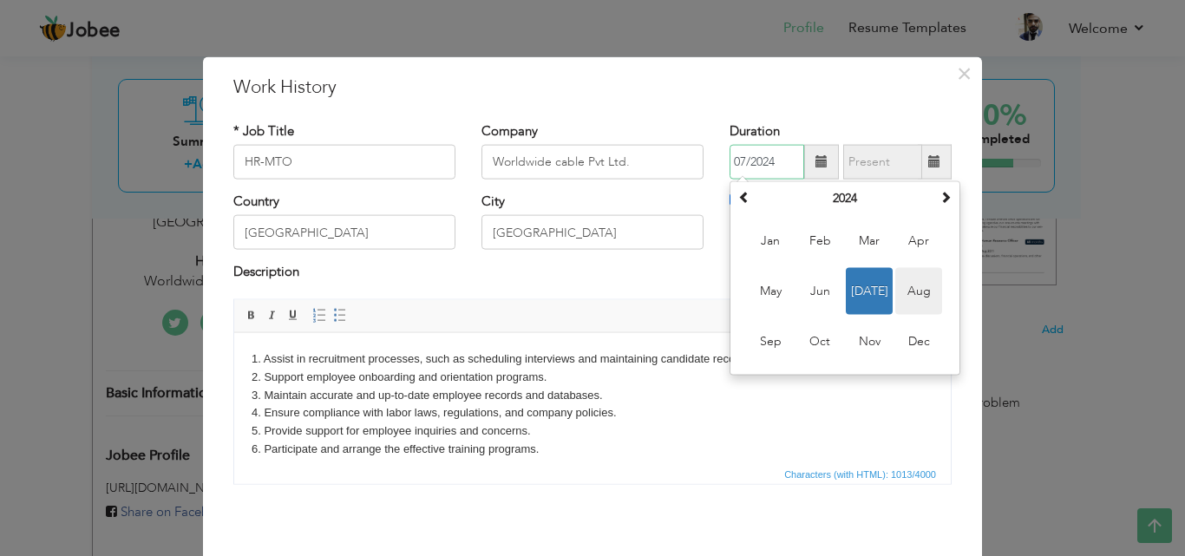
click at [900, 294] on span "Aug" at bounding box center [918, 291] width 47 height 47
type input "08/2024"
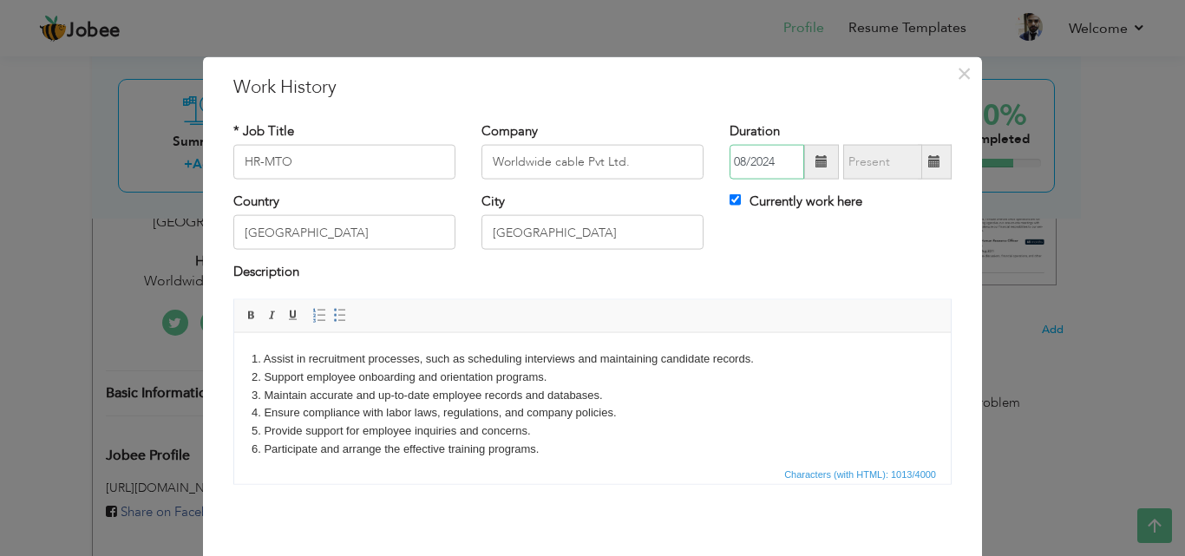
click at [771, 155] on input "08/2024" at bounding box center [766, 162] width 75 height 35
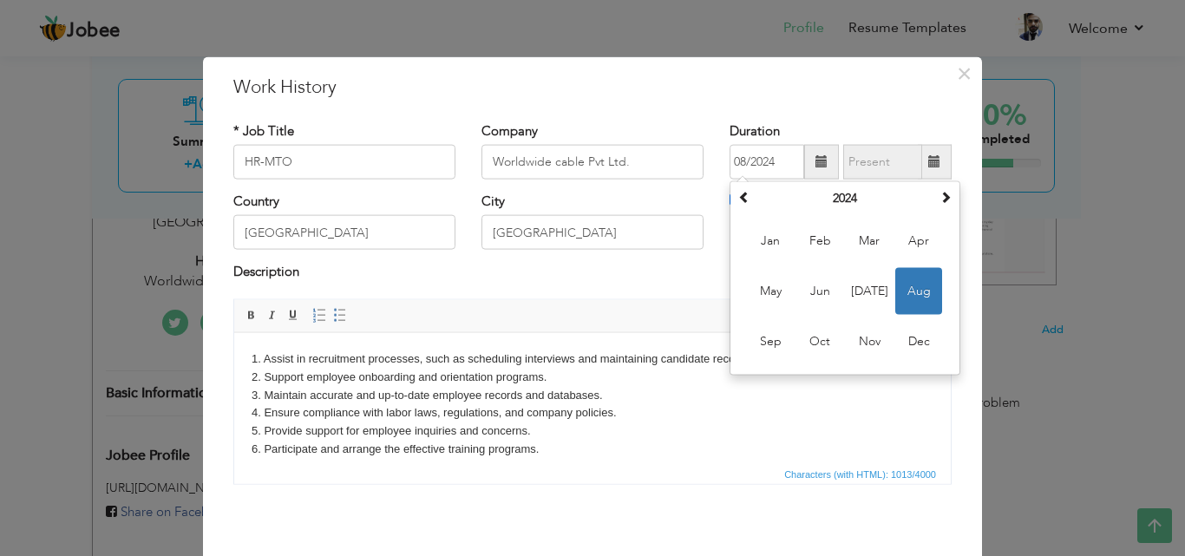
click at [671, 285] on div "Description" at bounding box center [592, 274] width 718 height 23
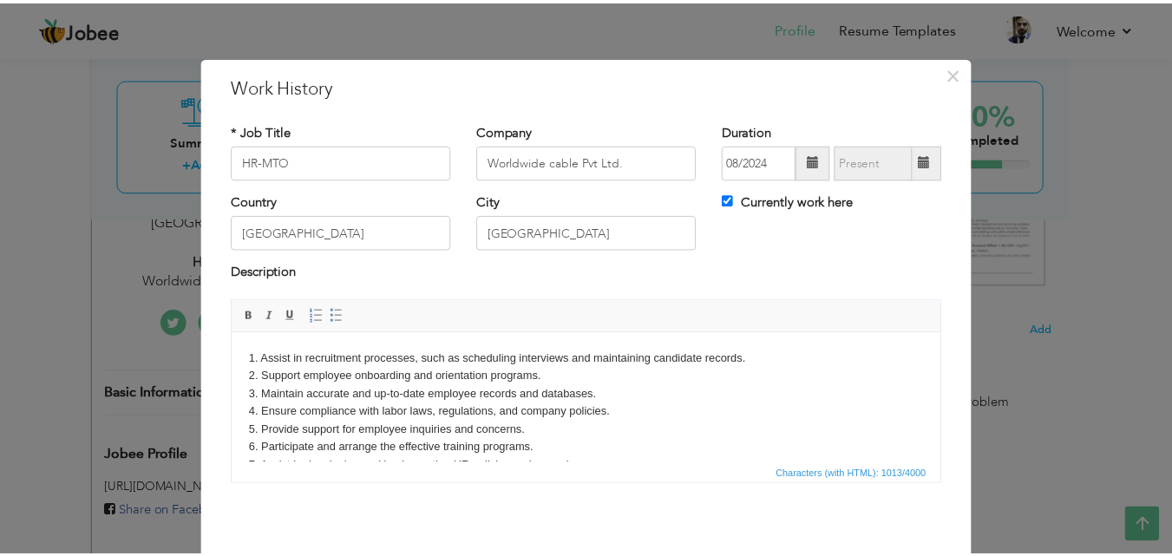
scroll to position [69, 0]
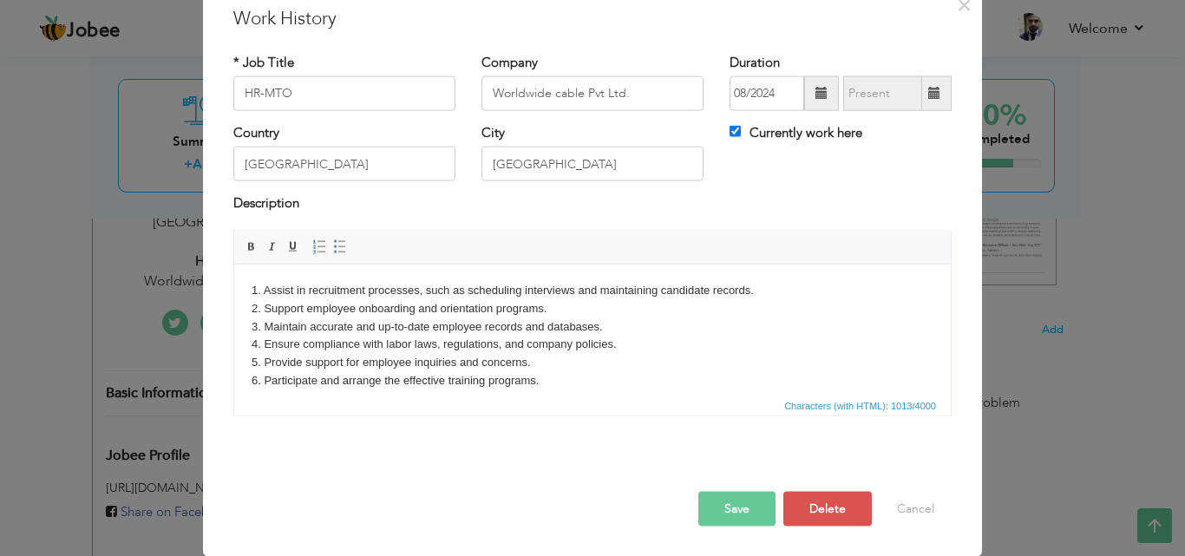
click at [735, 500] on button "Save" at bounding box center [736, 508] width 77 height 35
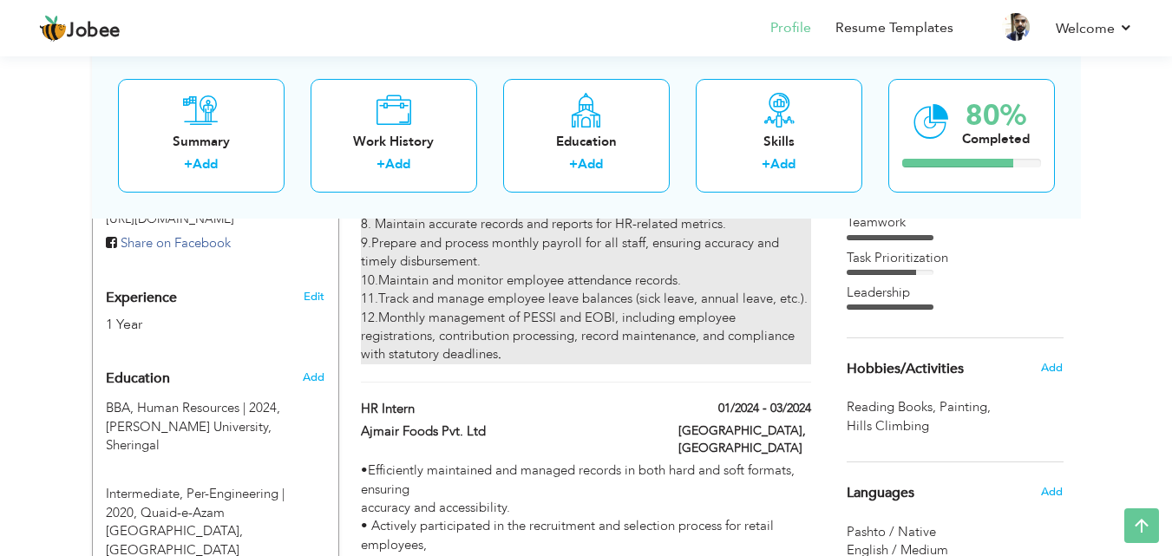
scroll to position [607, 0]
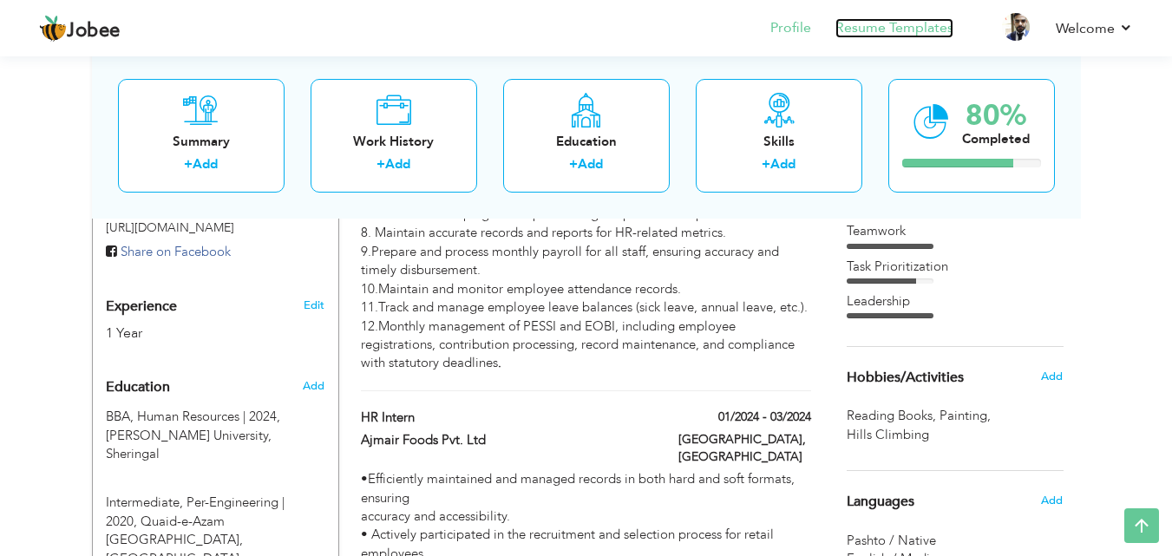
click at [892, 35] on link "Resume Templates" at bounding box center [894, 28] width 118 height 20
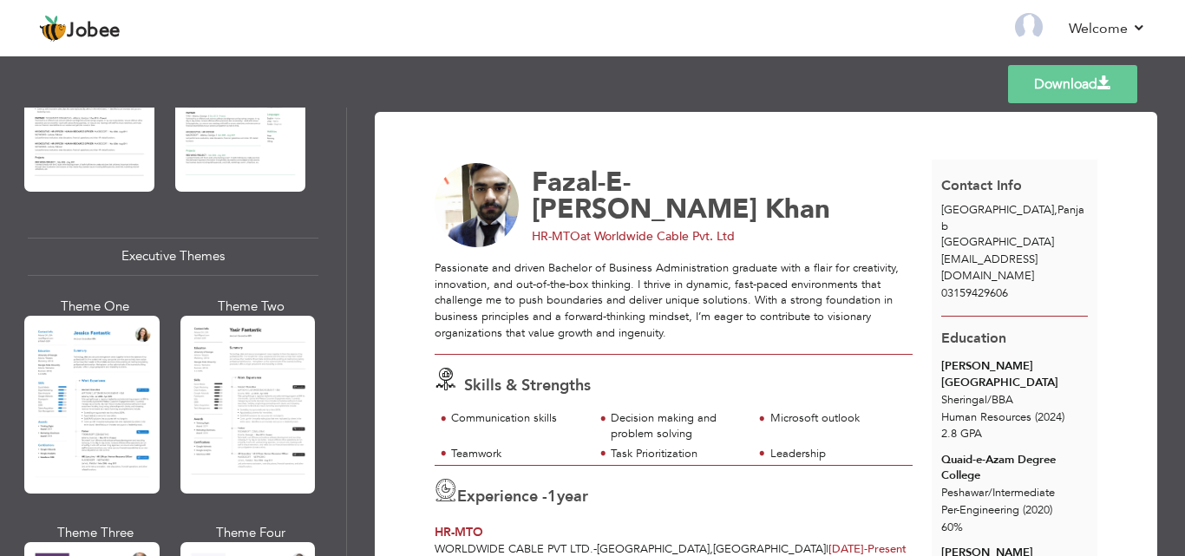
scroll to position [1214, 0]
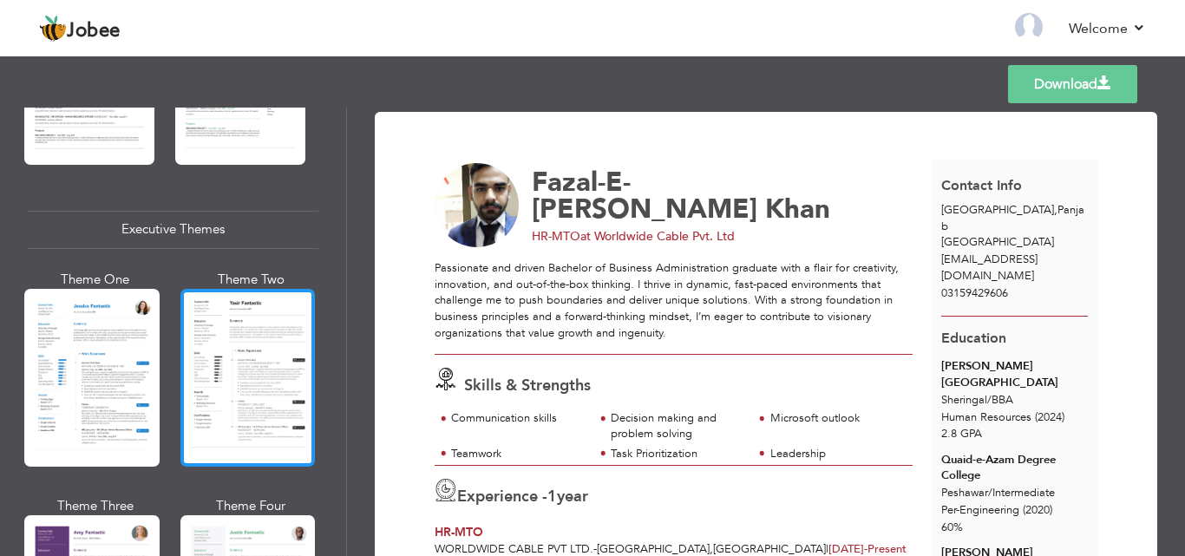
click at [245, 383] on div at bounding box center [247, 378] width 135 height 178
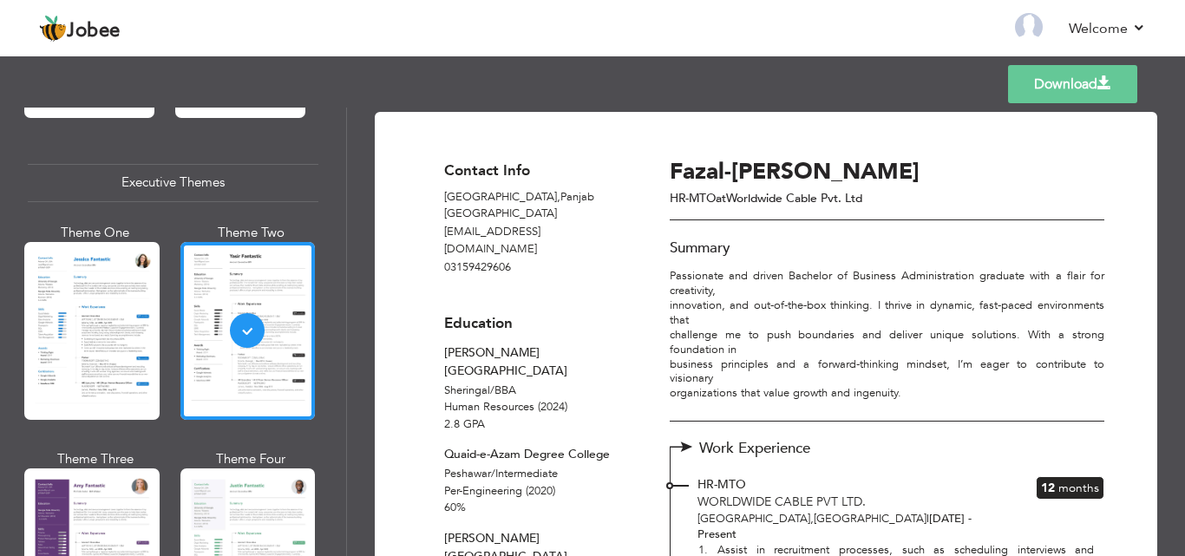
scroll to position [1302, 0]
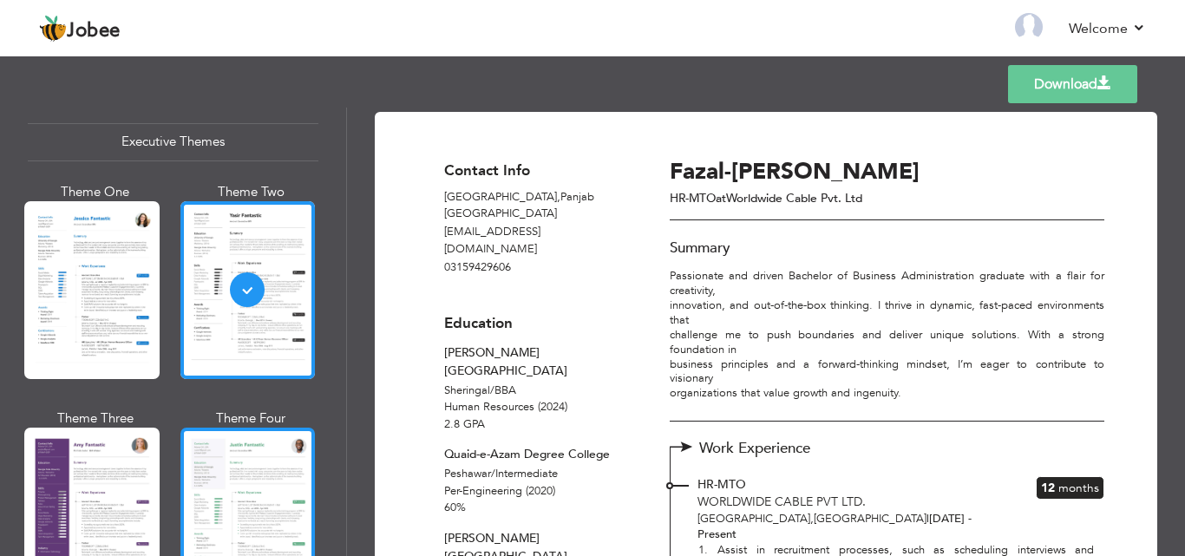
click at [235, 486] on div at bounding box center [247, 517] width 135 height 178
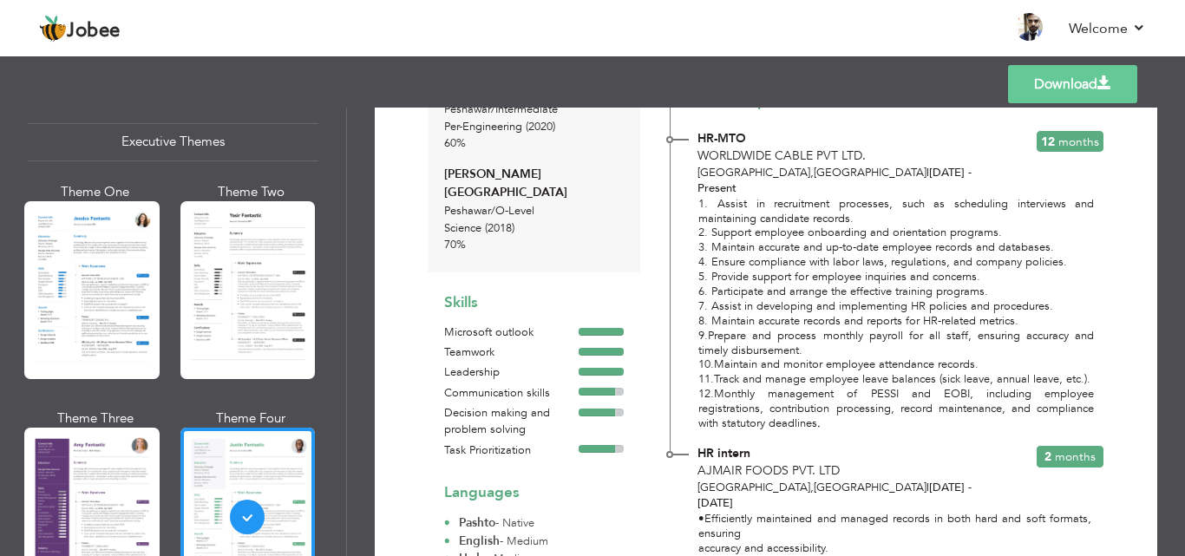
scroll to position [347, 0]
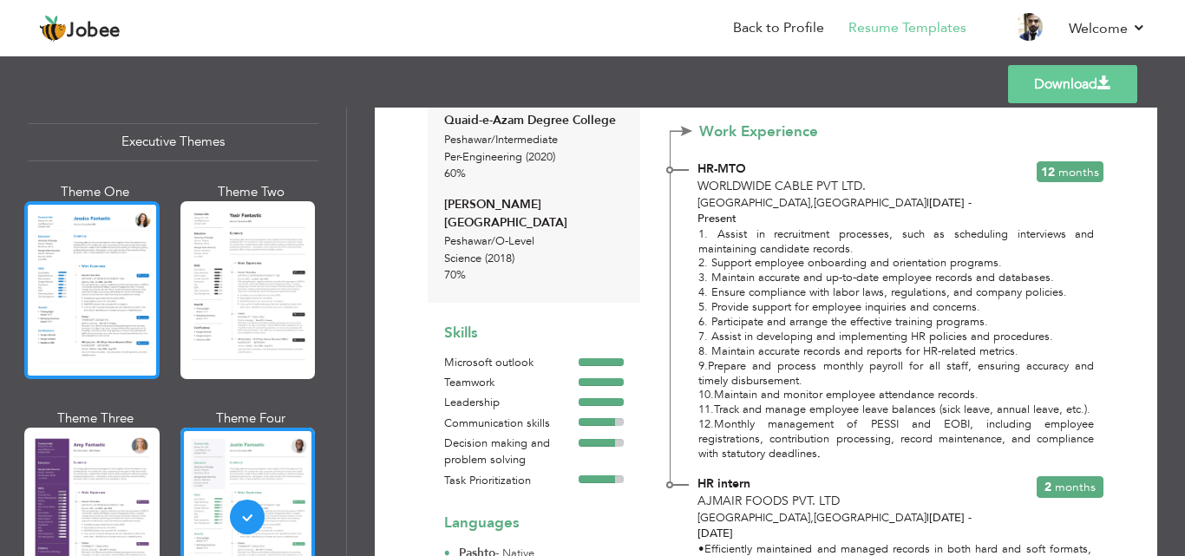
click at [131, 281] on div at bounding box center [91, 290] width 135 height 178
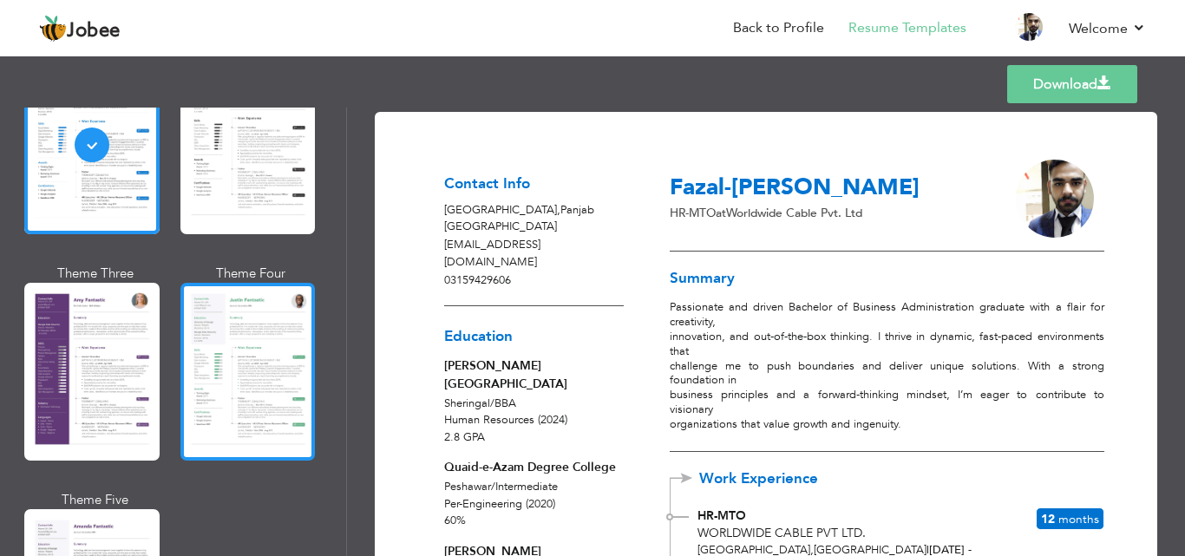
scroll to position [1473, 0]
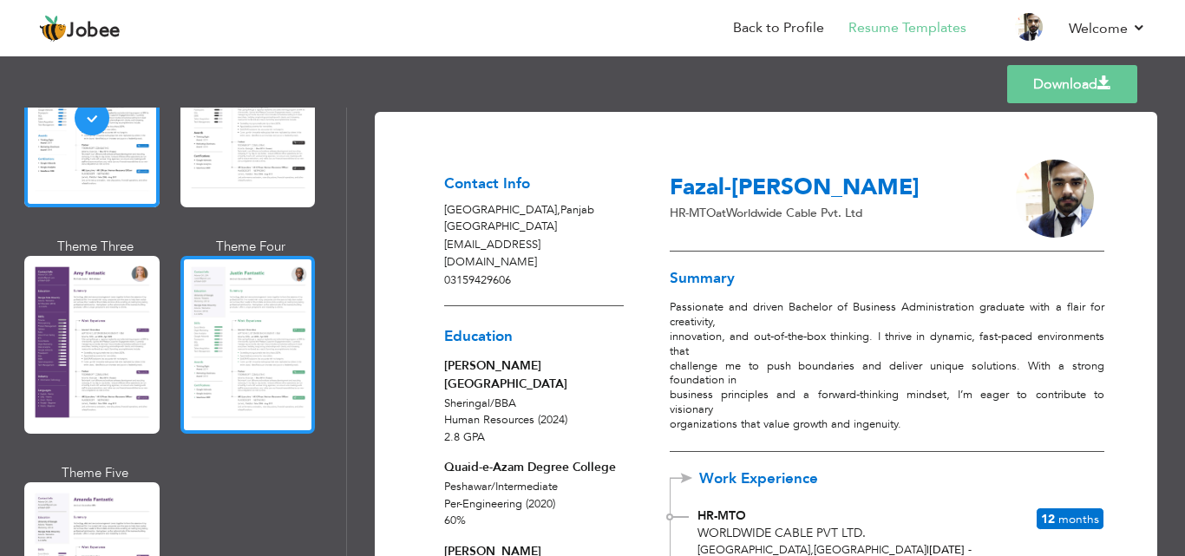
click at [227, 362] on div at bounding box center [247, 345] width 135 height 178
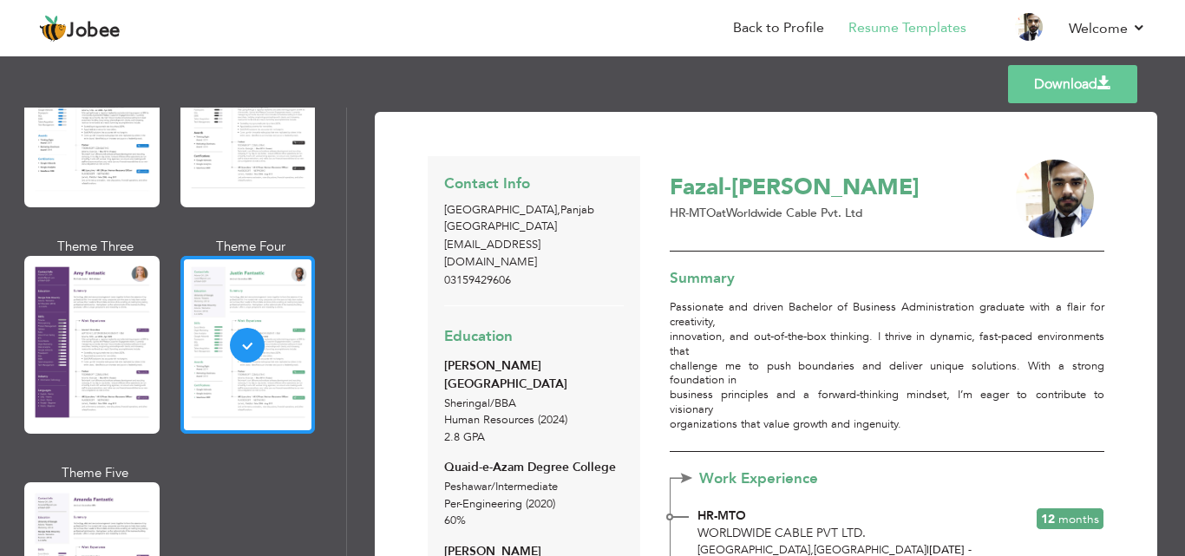
scroll to position [1475, 0]
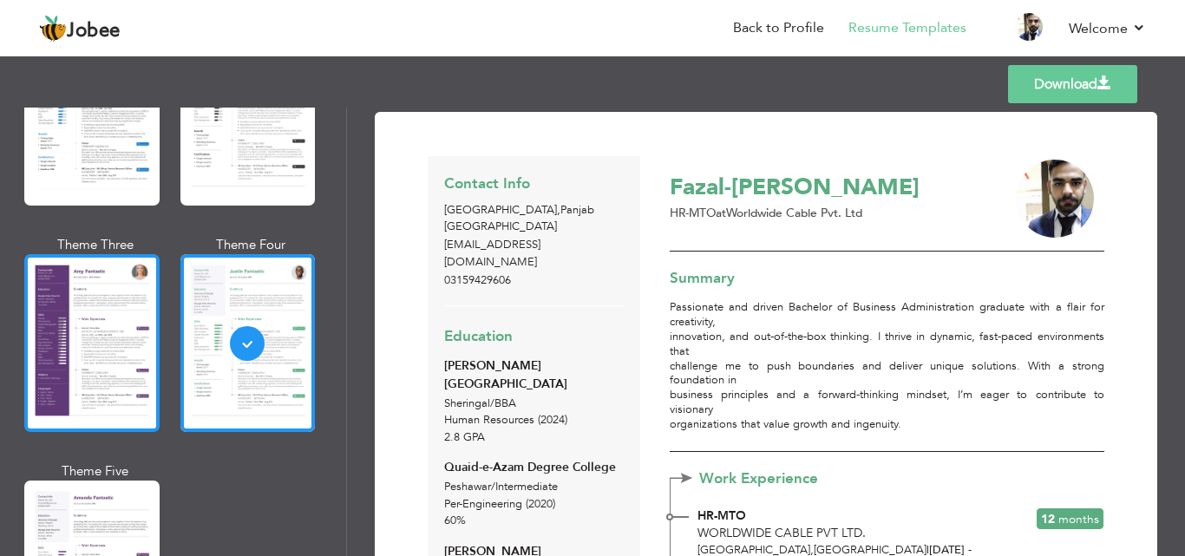
click at [123, 358] on div at bounding box center [91, 343] width 135 height 178
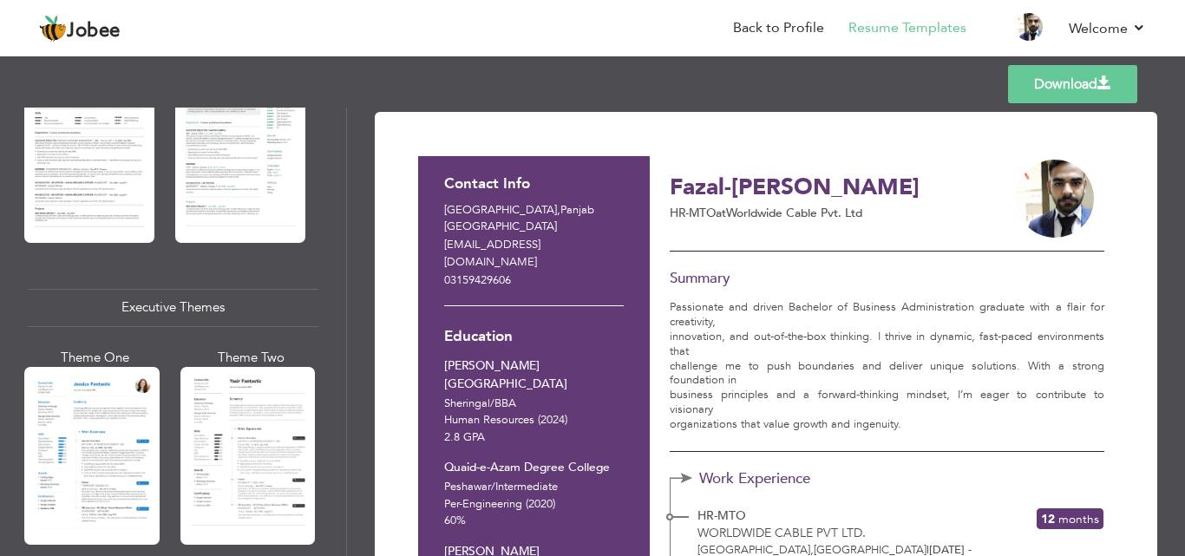
scroll to position [1042, 0]
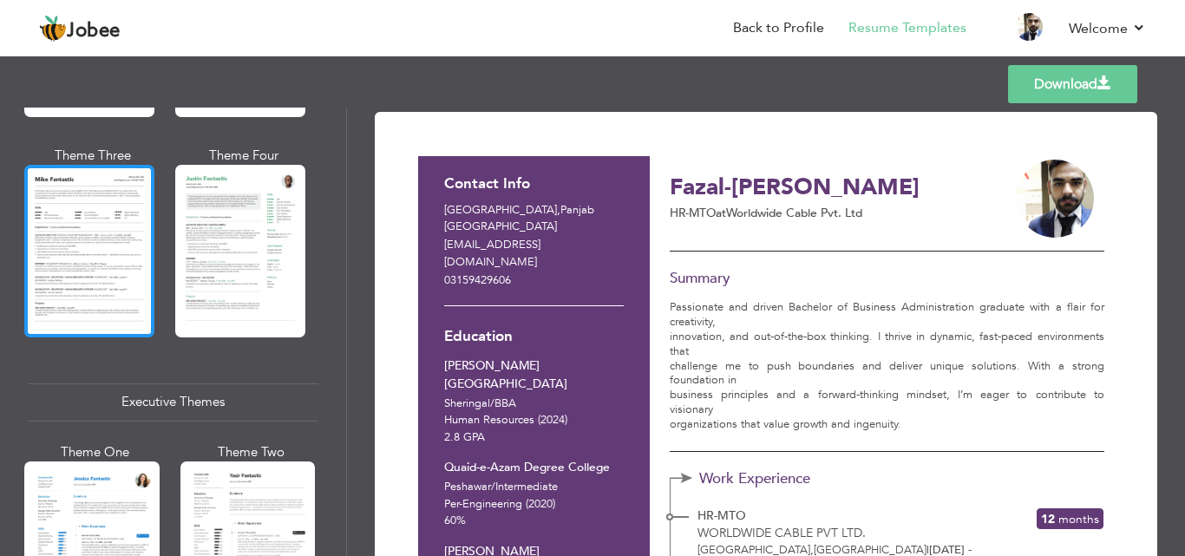
click at [108, 304] on div at bounding box center [89, 251] width 130 height 172
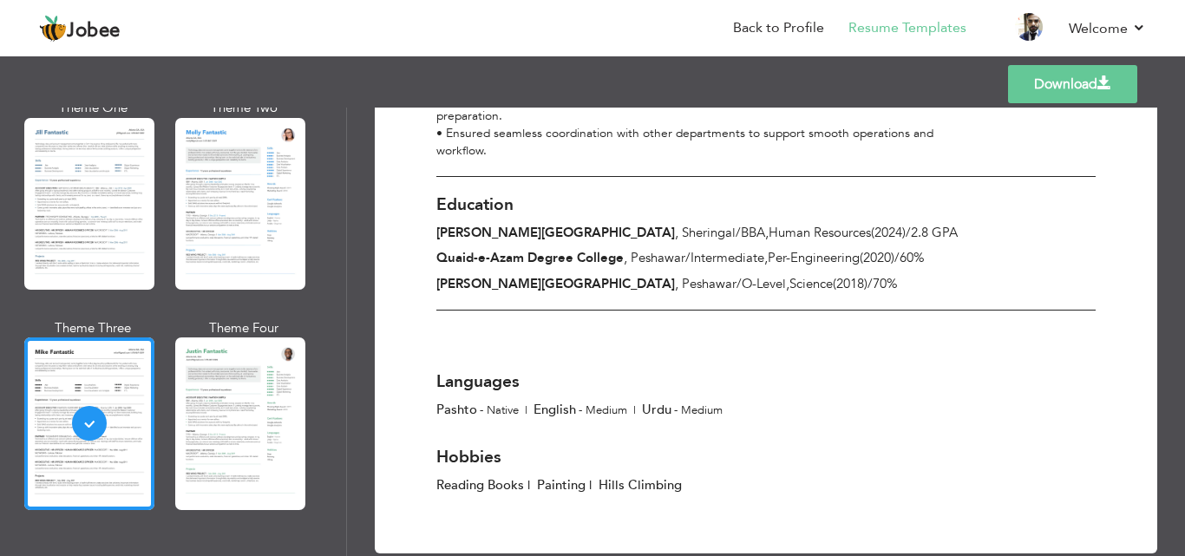
scroll to position [868, 0]
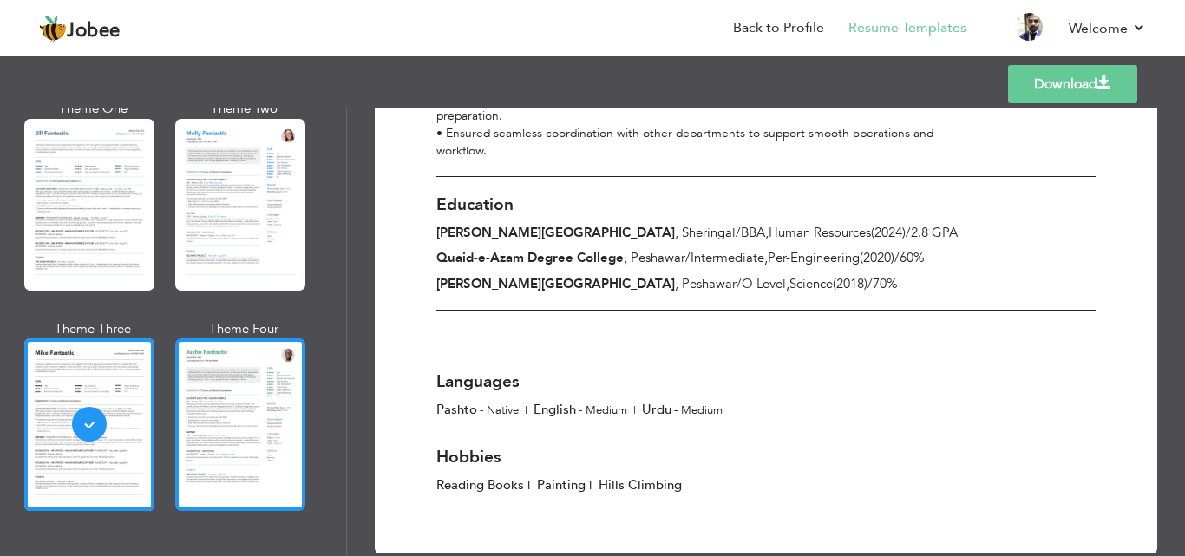
click at [212, 393] on div at bounding box center [240, 424] width 130 height 172
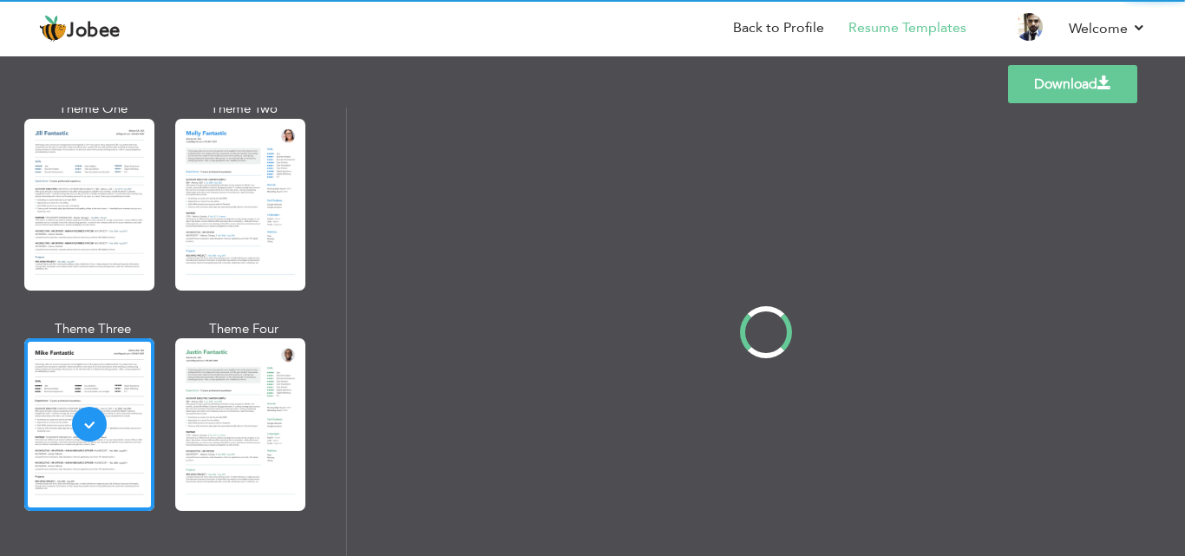
scroll to position [0, 0]
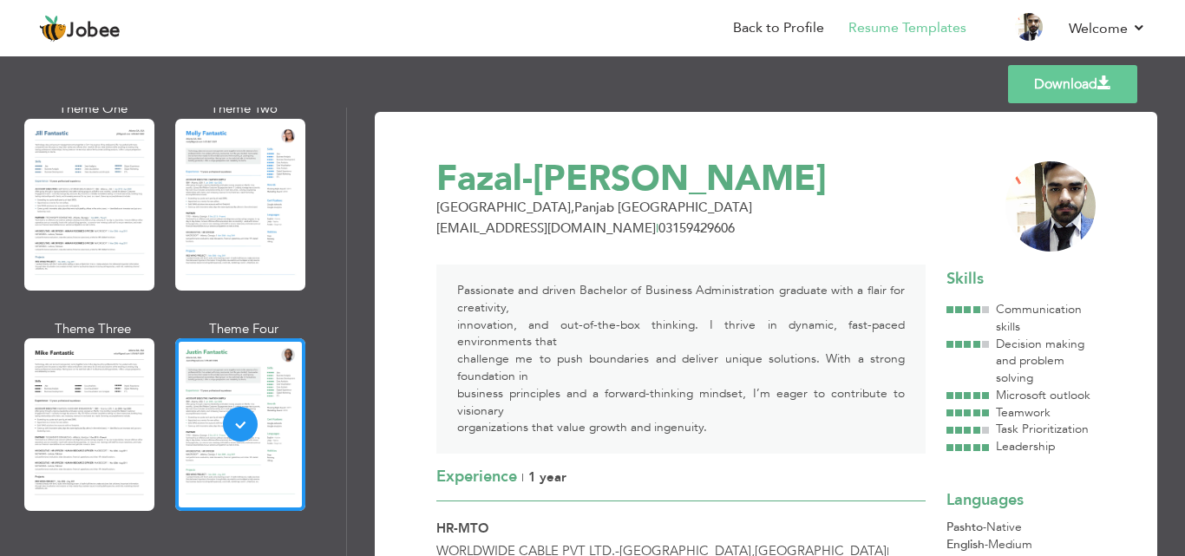
click at [536, 311] on div "Passionate and driven Bachelor of Business Administration graduate with a flair…" at bounding box center [680, 359] width 489 height 189
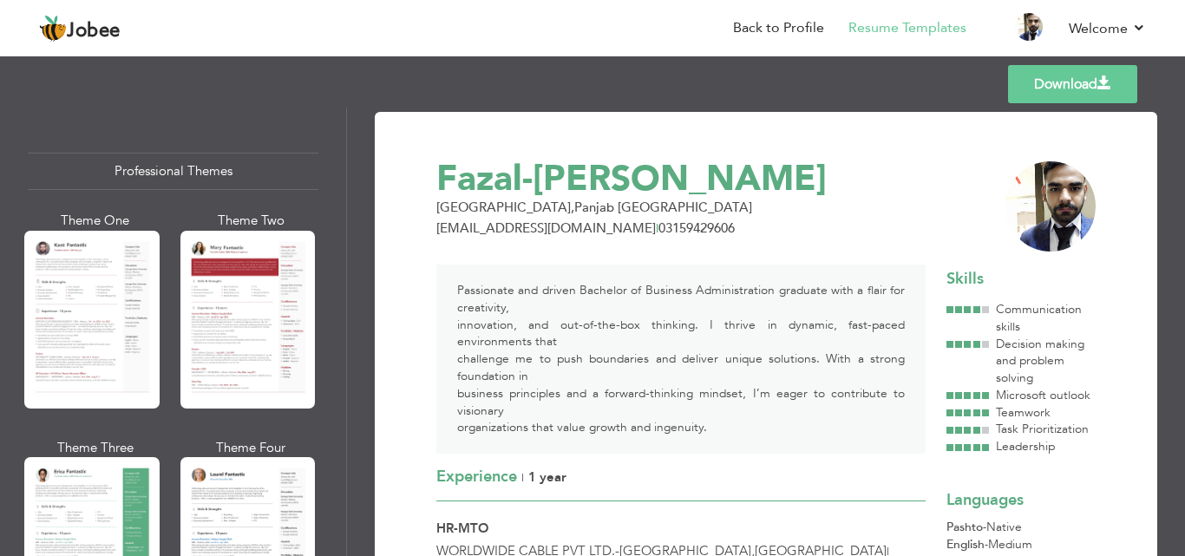
click at [98, 333] on div at bounding box center [91, 320] width 135 height 178
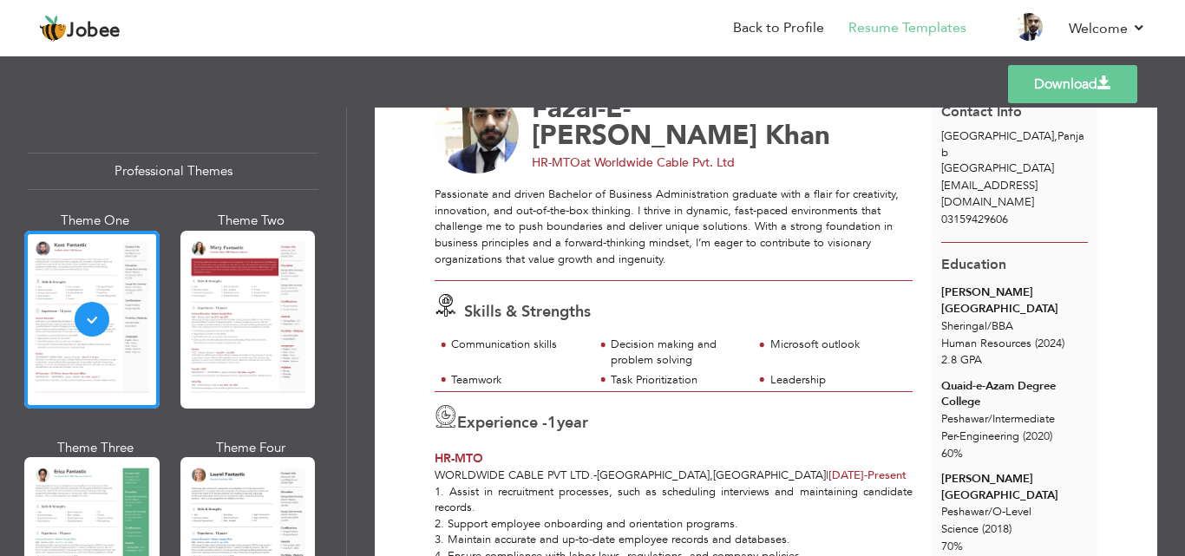
scroll to position [69, 0]
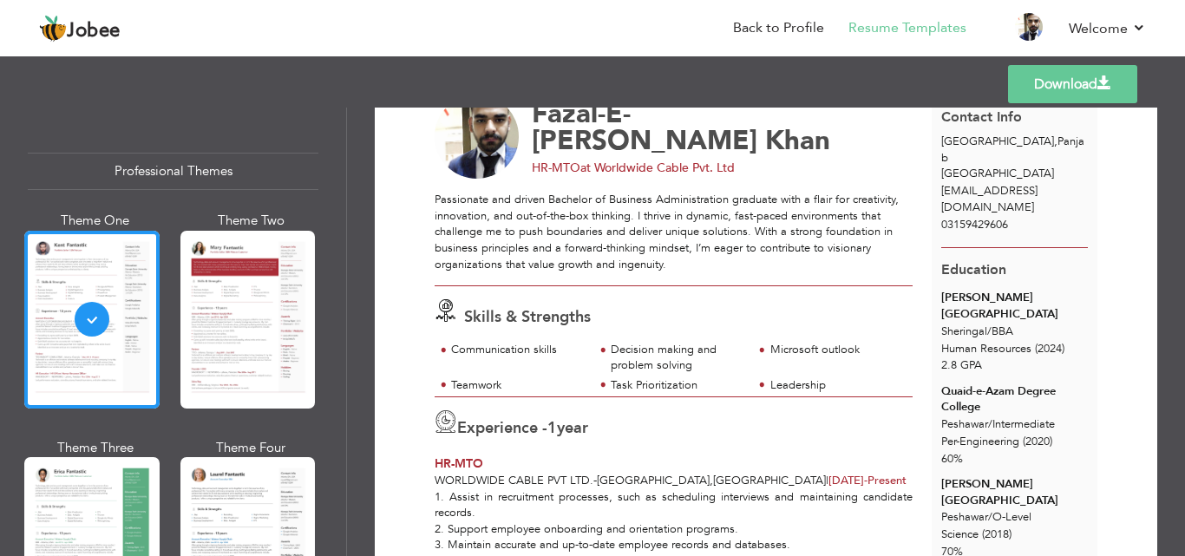
click at [1105, 87] on span at bounding box center [1104, 83] width 14 height 14
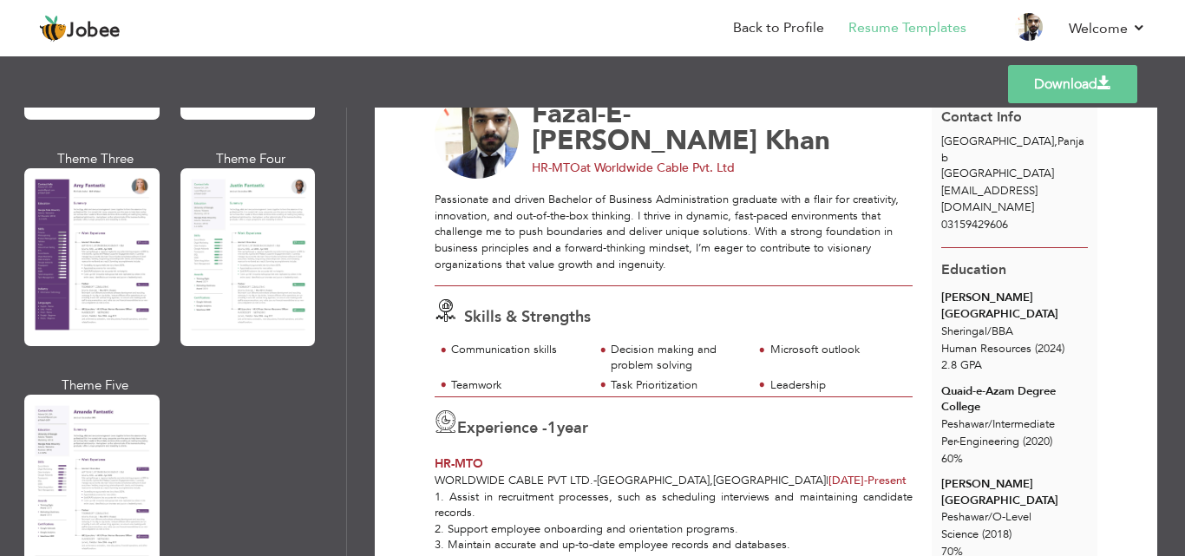
scroll to position [1648, 0]
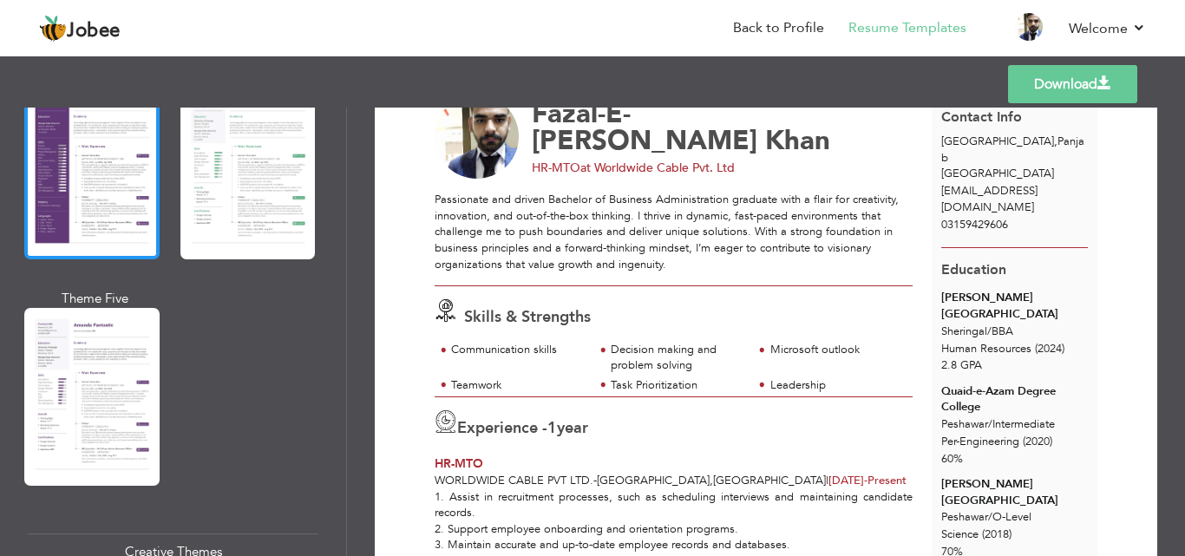
click at [113, 219] on div at bounding box center [91, 171] width 135 height 178
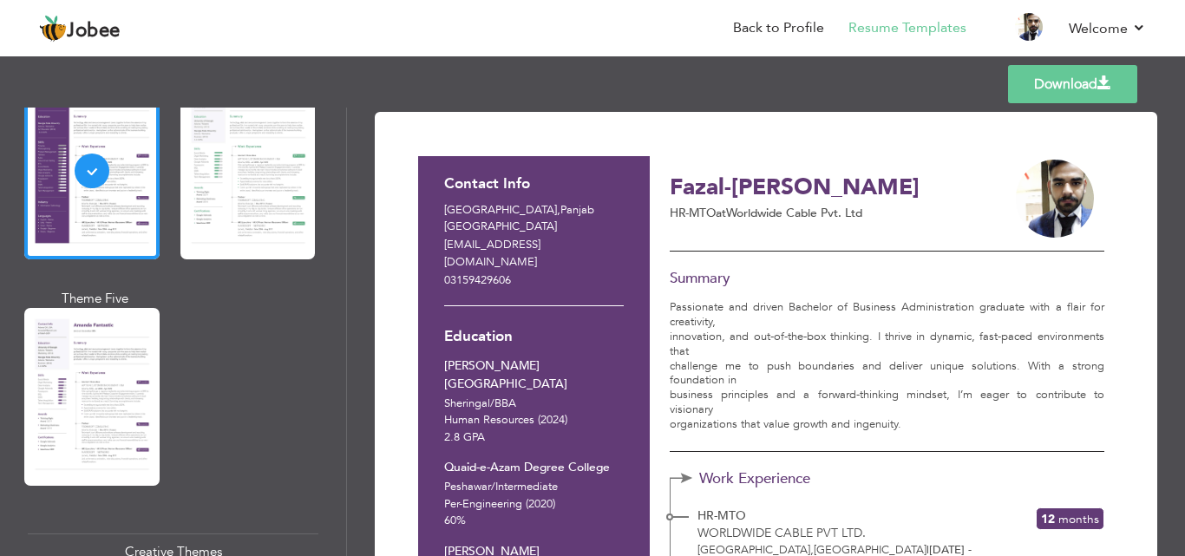
scroll to position [87, 0]
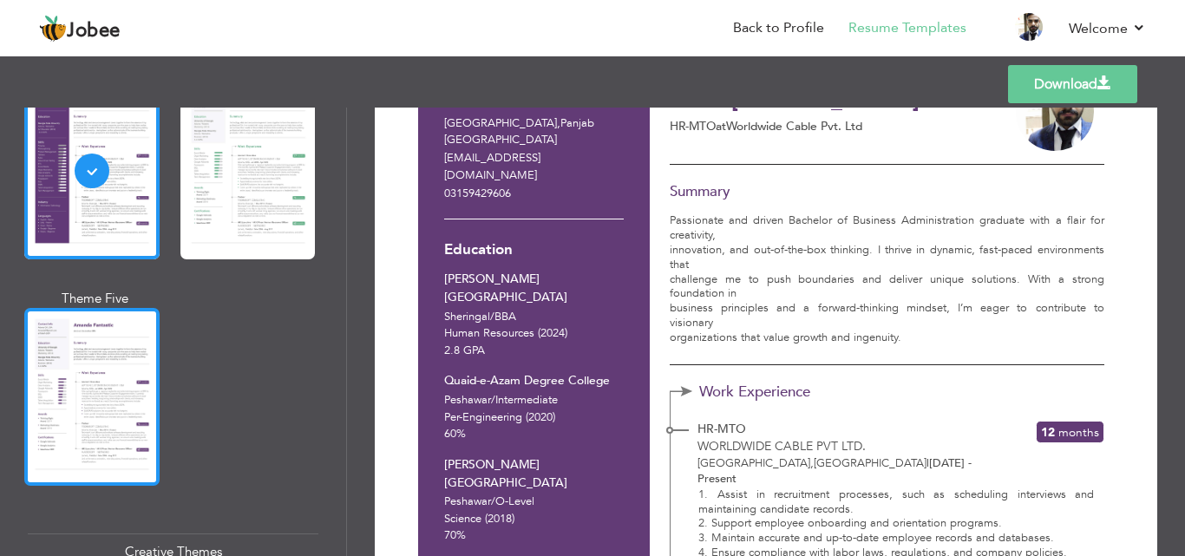
click at [114, 362] on div at bounding box center [91, 397] width 135 height 178
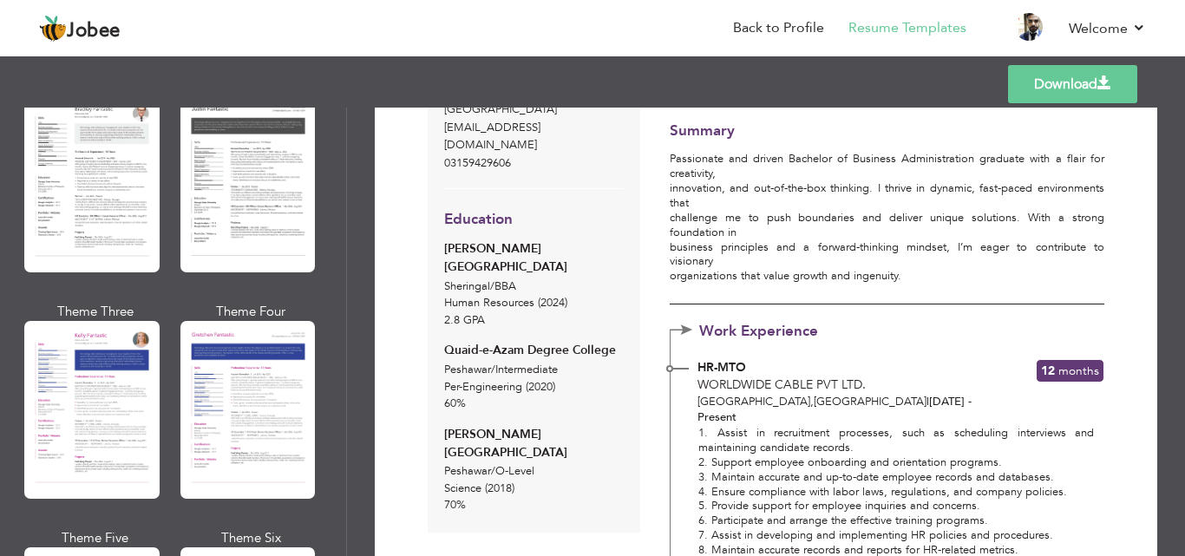
scroll to position [2168, 0]
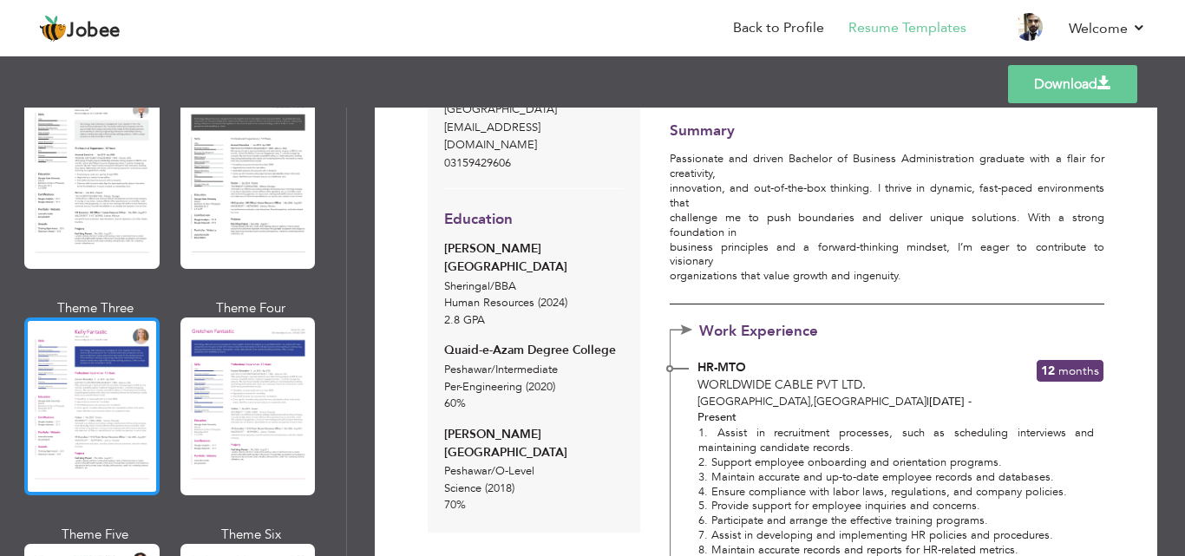
click at [109, 341] on div at bounding box center [91, 406] width 135 height 178
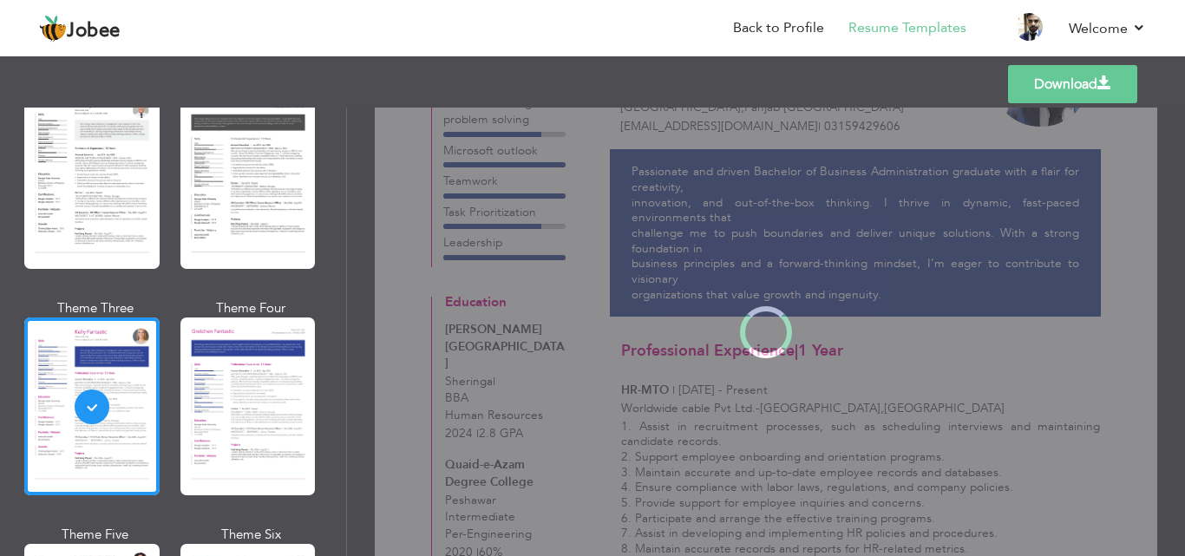
scroll to position [0, 0]
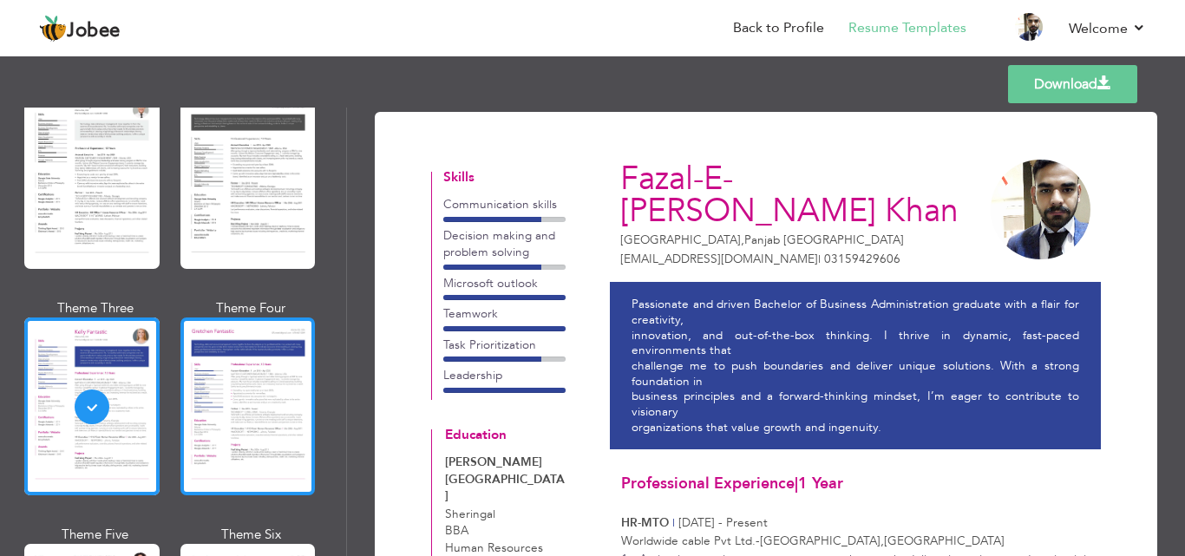
click at [253, 388] on div at bounding box center [247, 406] width 135 height 178
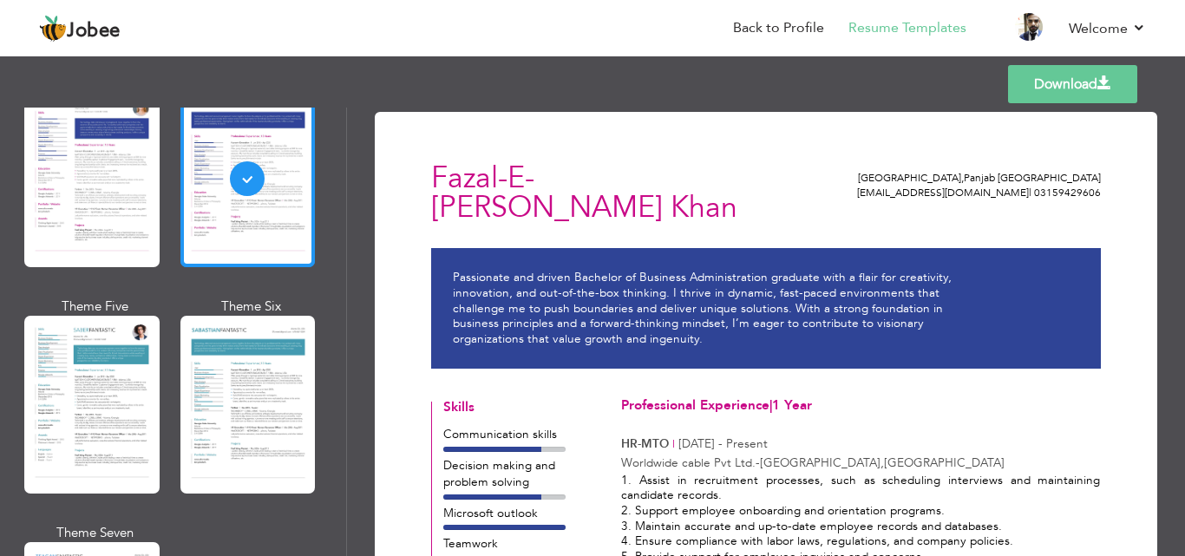
scroll to position [2428, 0]
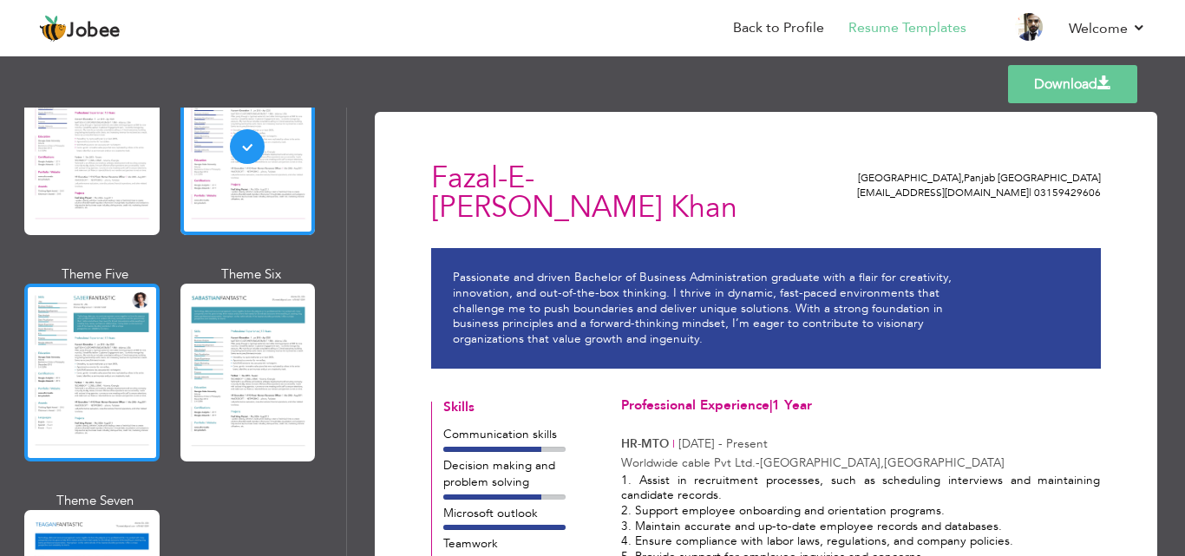
click at [110, 325] on div at bounding box center [91, 373] width 135 height 178
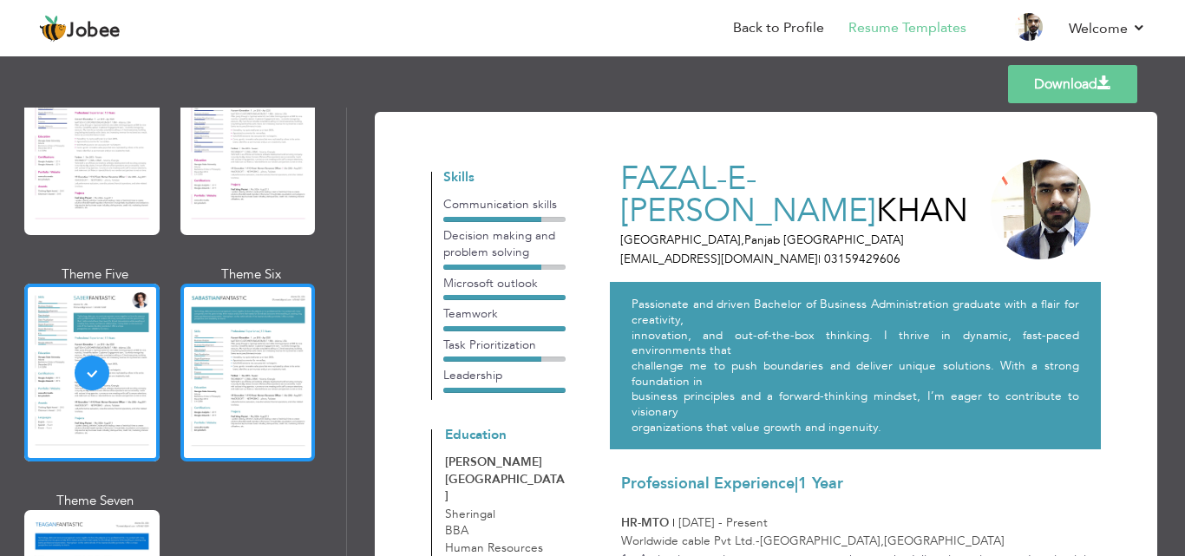
click at [242, 331] on div at bounding box center [247, 373] width 135 height 178
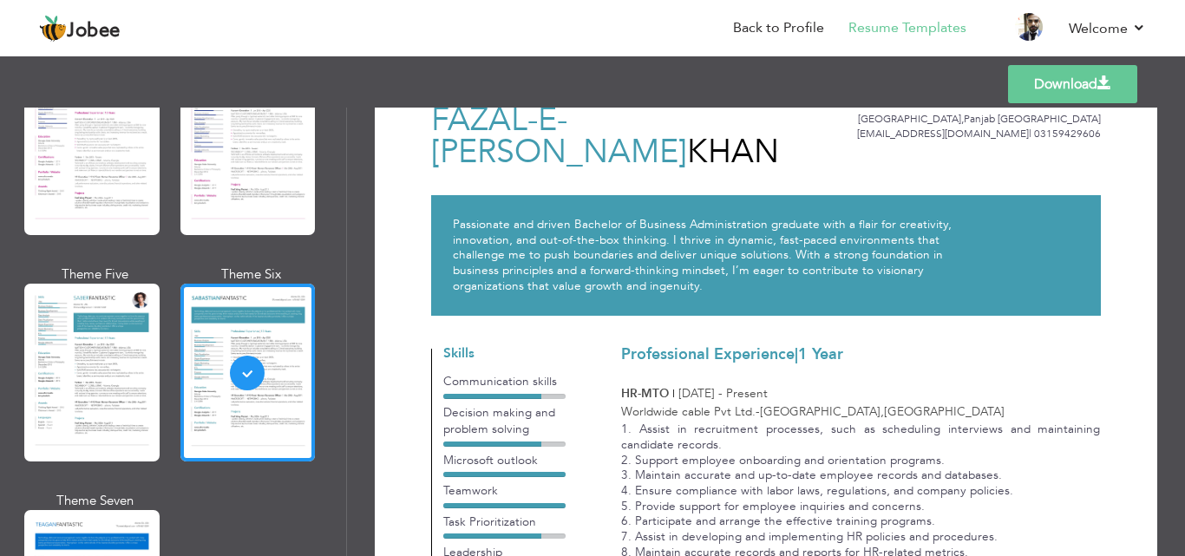
scroll to position [0, 0]
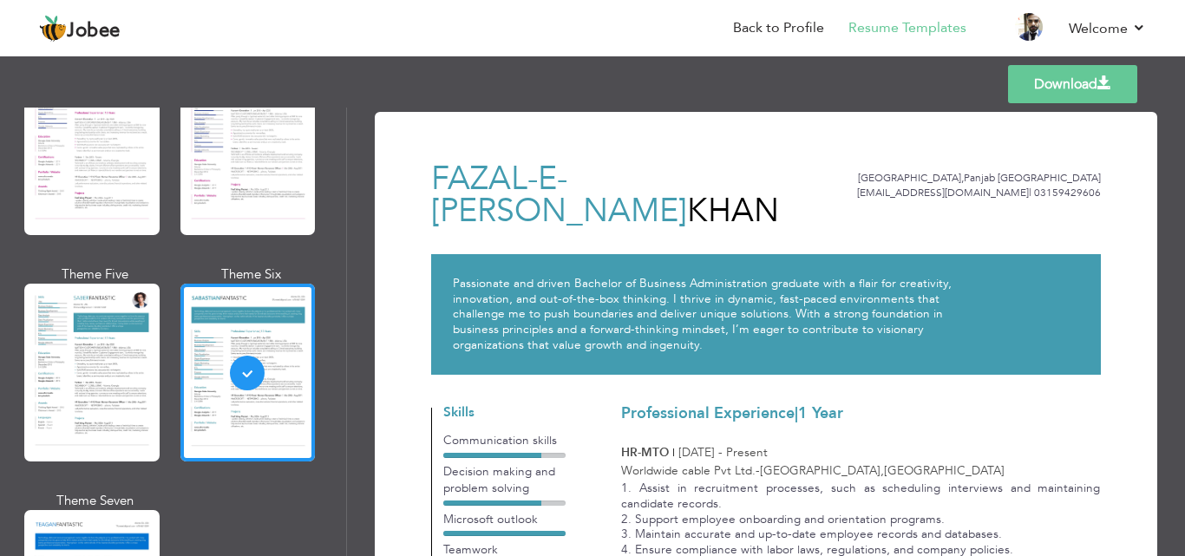
click at [1081, 81] on link "Download" at bounding box center [1072, 84] width 129 height 38
